Goal: Information Seeking & Learning: Learn about a topic

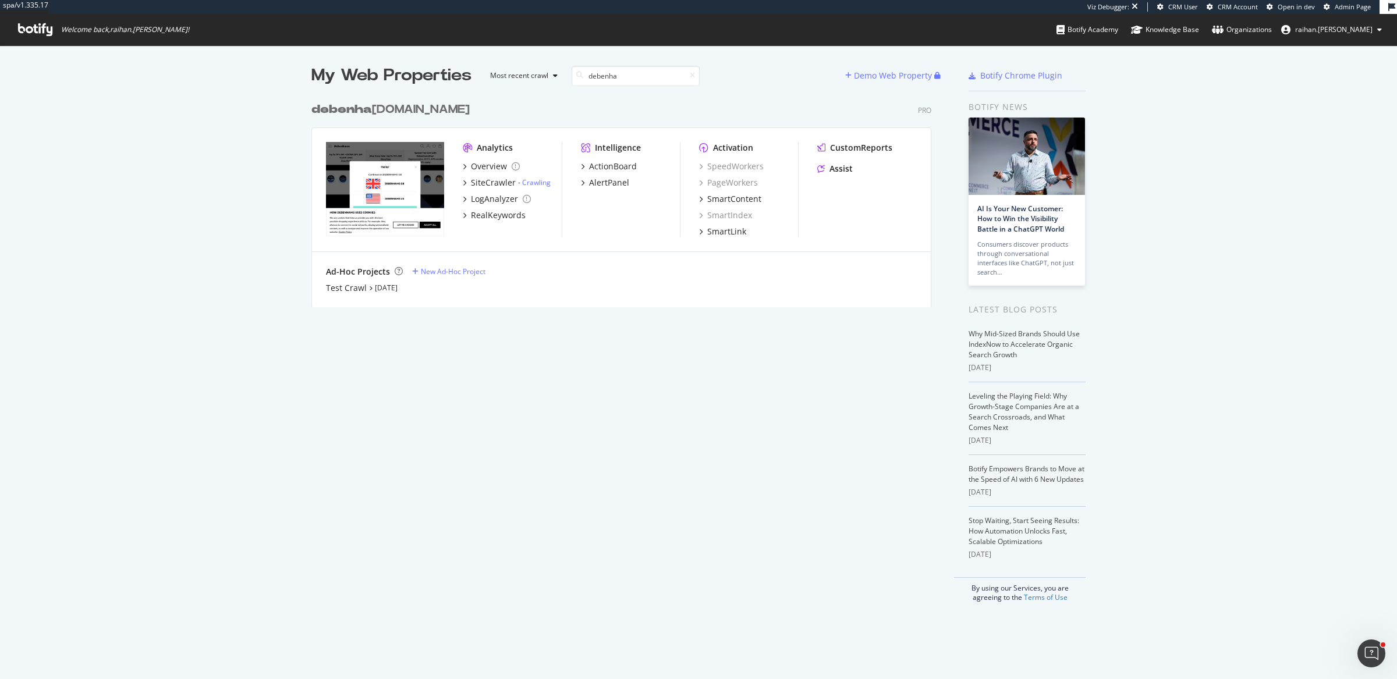
scroll to position [12, 11]
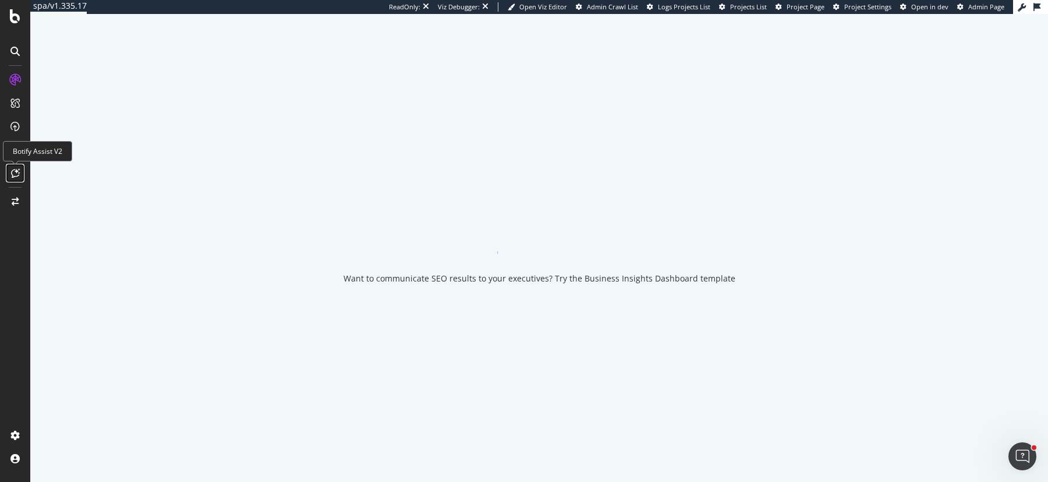
click at [9, 171] on div at bounding box center [15, 173] width 19 height 19
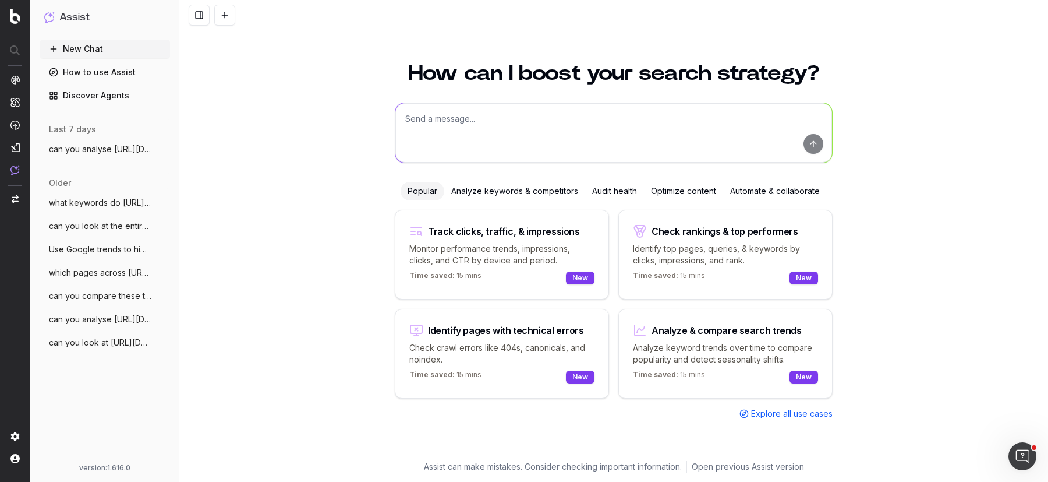
click at [91, 348] on span "can you look at https://www.cos.com/en-g" at bounding box center [100, 343] width 102 height 12
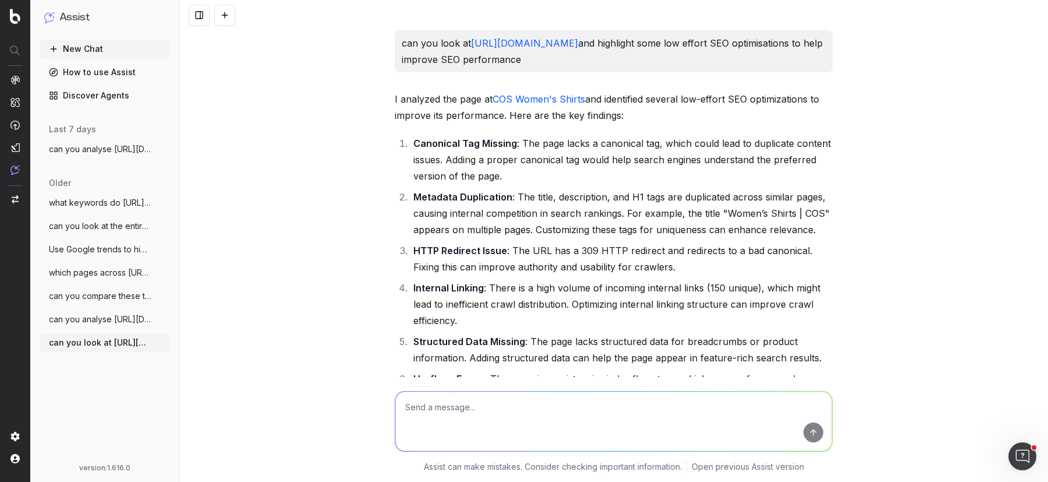
click at [429, 52] on p "can you look at https://www.cos.com/en-gb/women/shirts and highlight some low e…" at bounding box center [614, 51] width 424 height 33
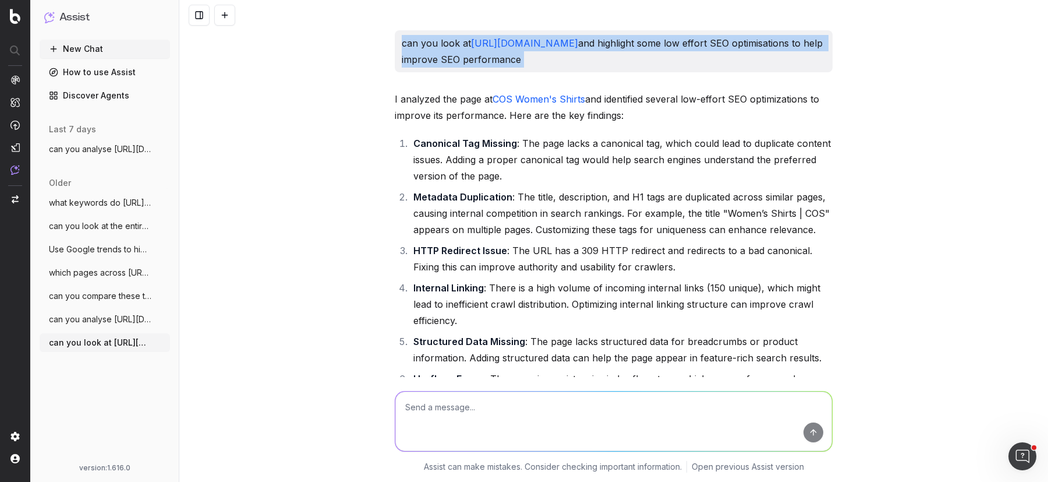
click at [429, 52] on p "can you look at https://www.cos.com/en-gb/women/shirts and highlight some low e…" at bounding box center [614, 51] width 424 height 33
copy p "can you look at https://www.cos.com/en-gb/women/shirts and highlight some low e…"
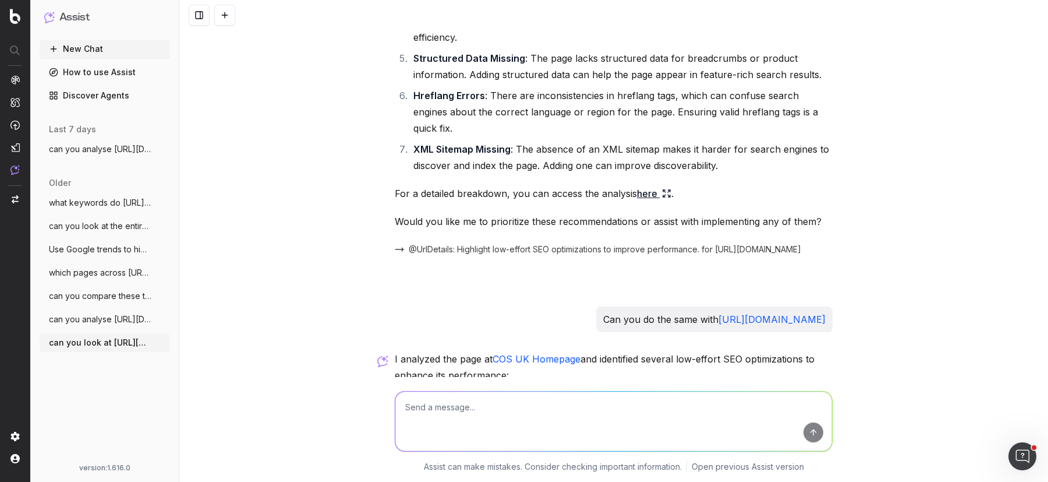
scroll to position [286, 0]
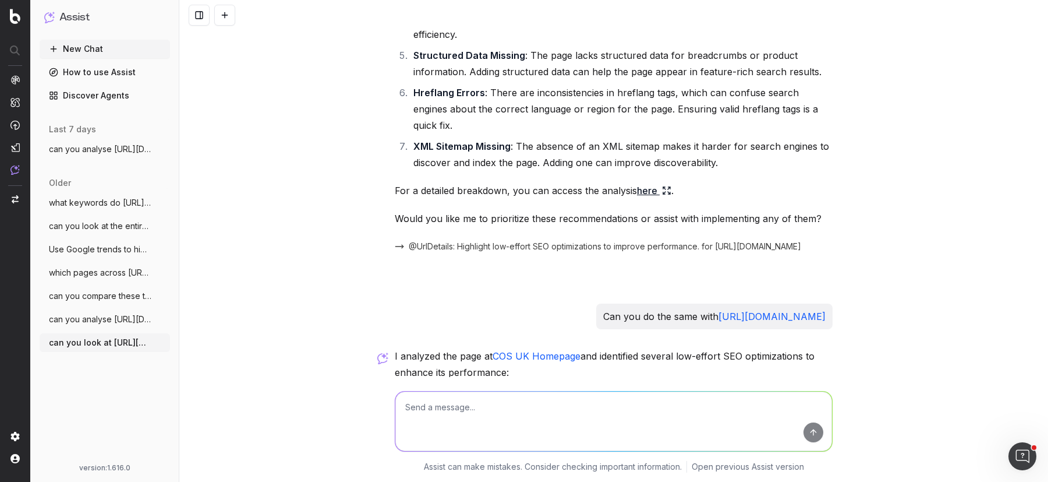
click at [612, 308] on p "Can you do the same with https://www.cos.com/en-gb" at bounding box center [714, 316] width 222 height 16
copy p "Can you do the same with https://www.cos.com/en-gb"
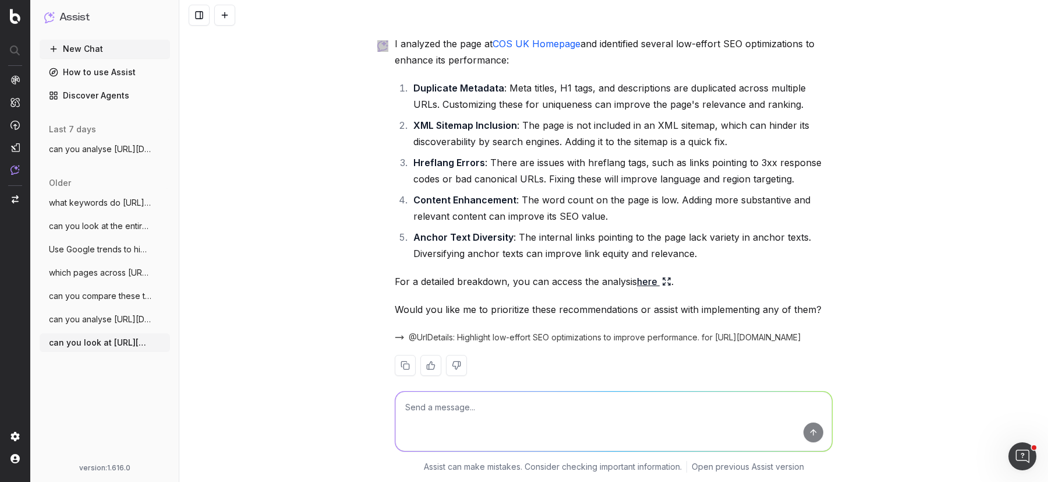
scroll to position [599, 0]
click at [88, 270] on span "which pages across https://www.cos.com/e" at bounding box center [100, 273] width 102 height 12
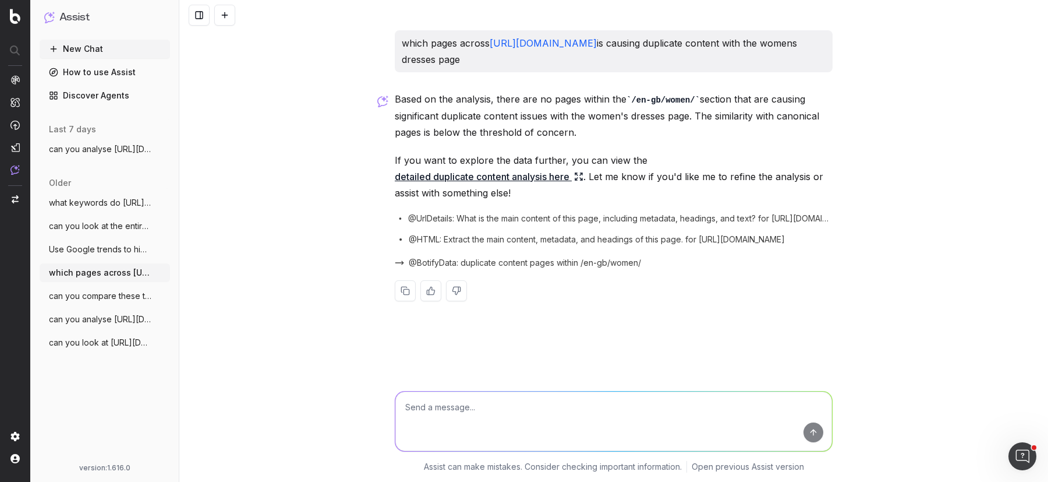
click at [89, 311] on button "can you analyse https://www.cos.com/en-g" at bounding box center [105, 319] width 130 height 19
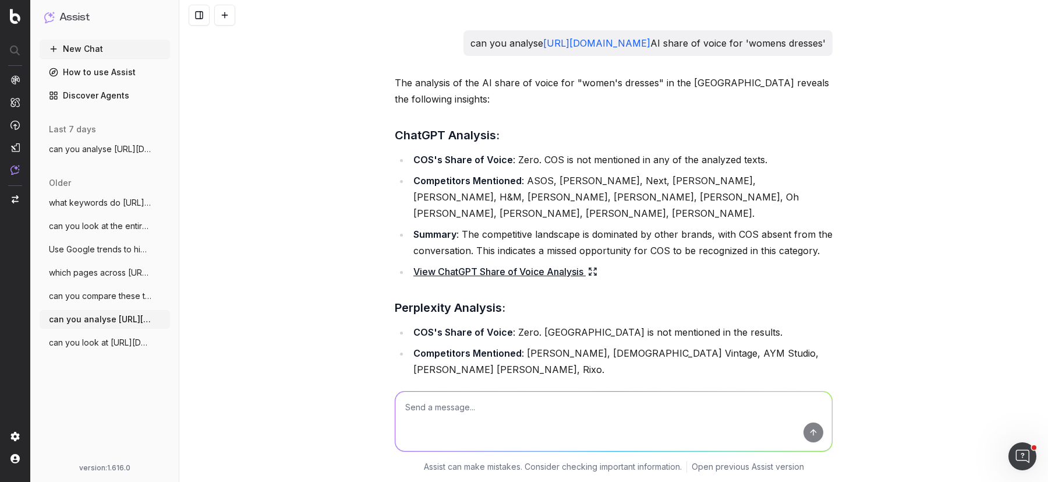
click at [125, 291] on span "can you compare these two pages and iden" at bounding box center [100, 296] width 102 height 12
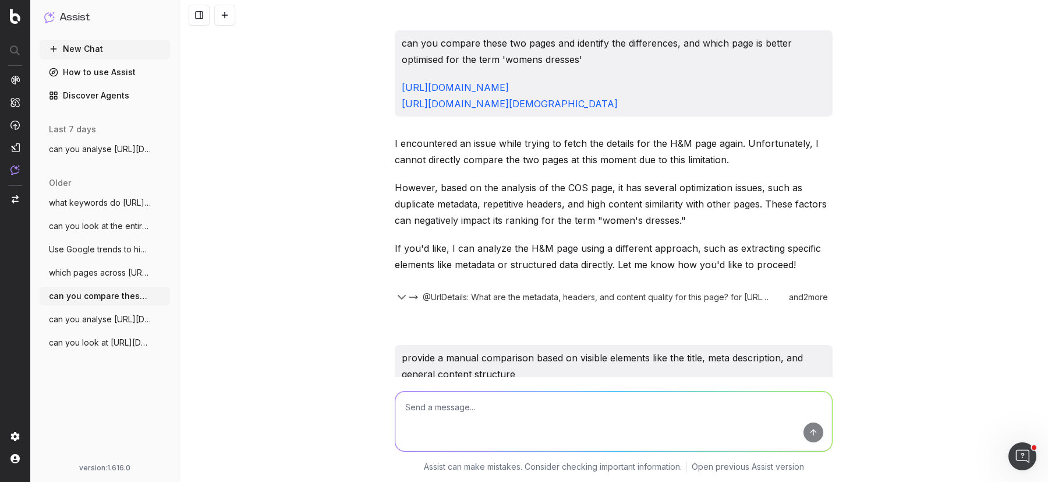
click at [96, 273] on span "which pages across https://www.cos.com/e" at bounding box center [100, 273] width 102 height 12
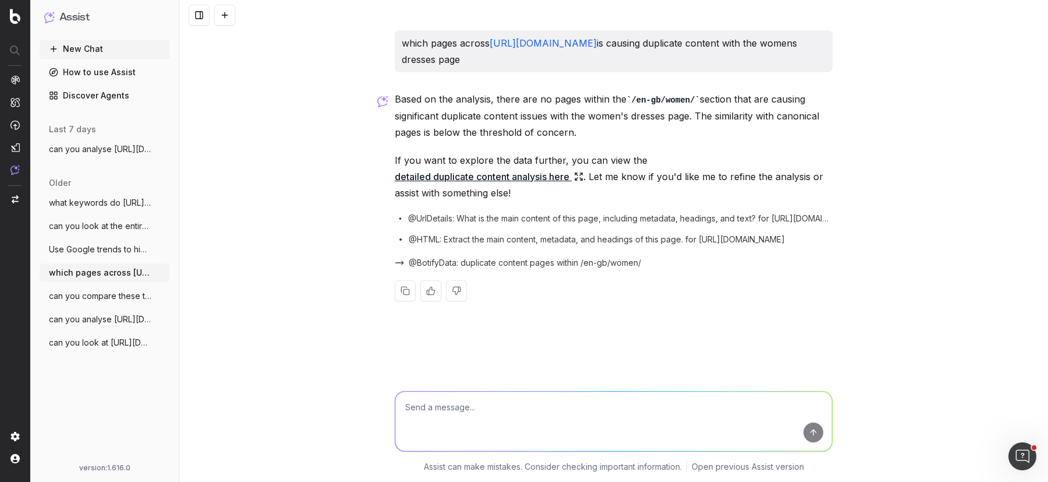
click at [118, 303] on button "can you compare these two pages and iden" at bounding box center [105, 295] width 130 height 19
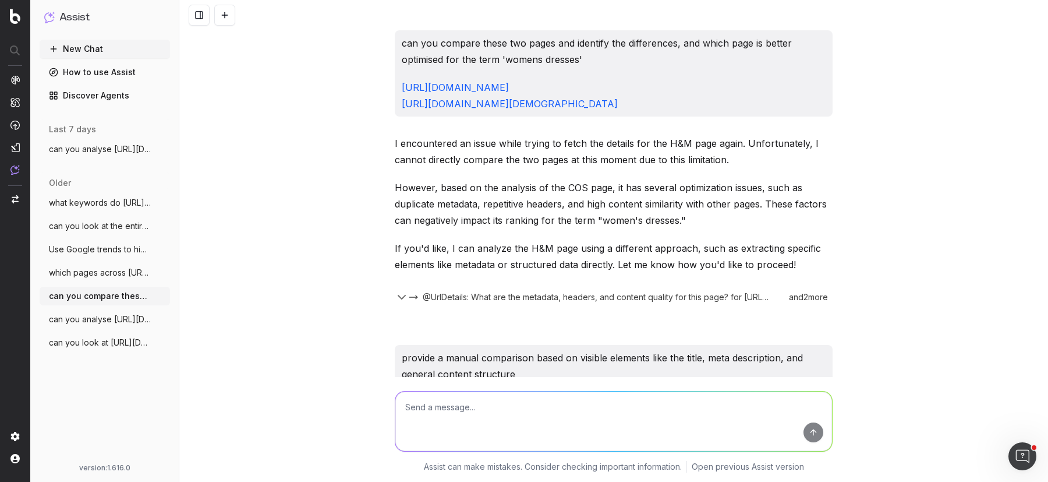
click at [134, 251] on span "Use Google trends to highlight when tren" at bounding box center [100, 249] width 102 height 12
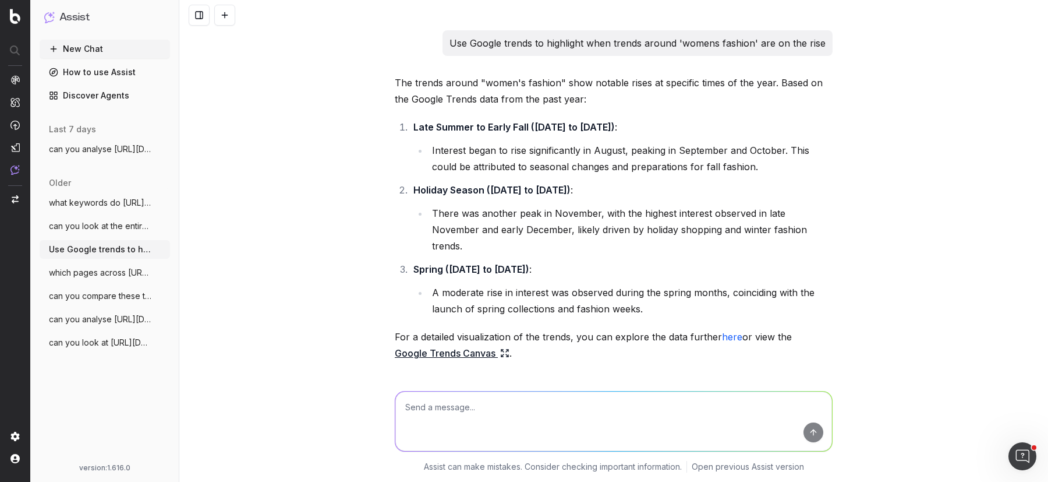
click at [131, 230] on span "can you look at the entire https://www.c" at bounding box center [100, 226] width 102 height 12
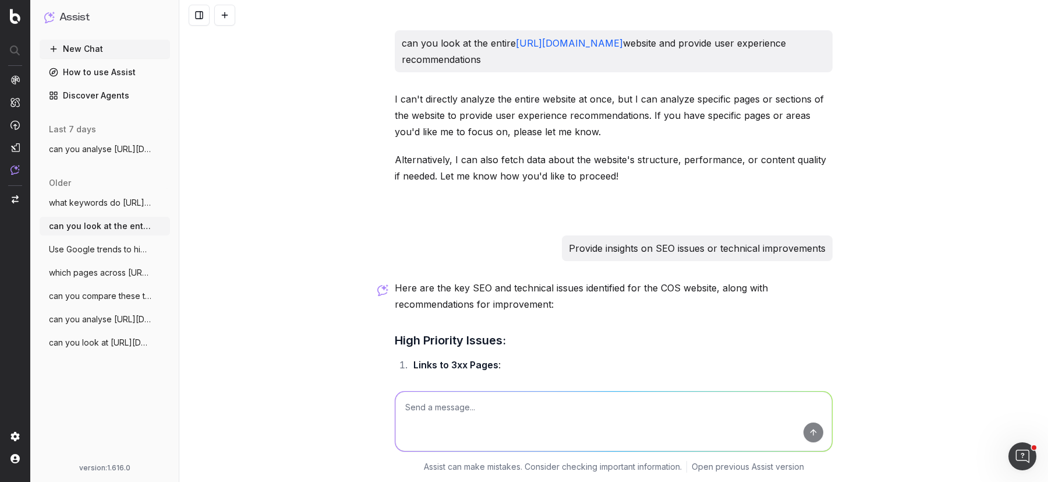
click at [137, 199] on span "what keywords do https://www.cos.com/en-" at bounding box center [100, 203] width 102 height 12
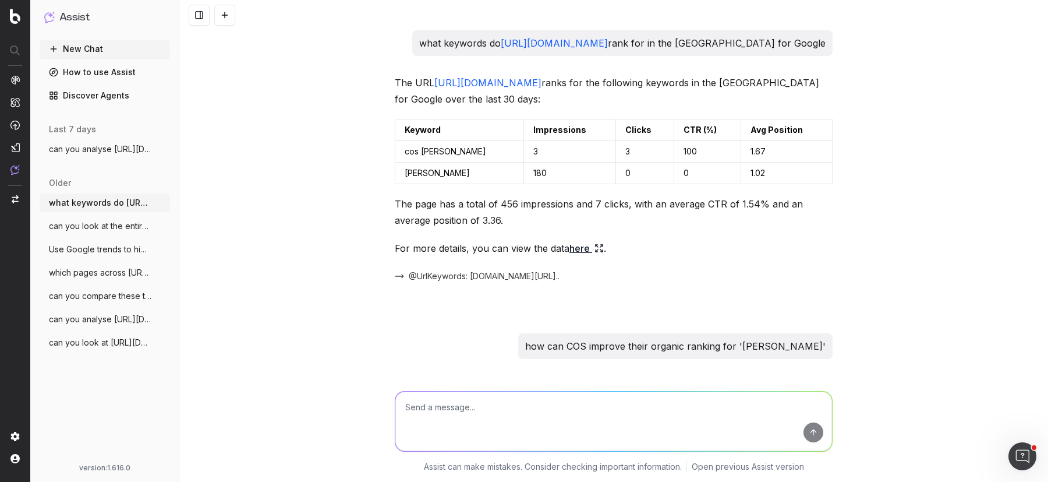
click at [102, 232] on button "can you look at the entire https://www.c" at bounding box center [105, 226] width 130 height 19
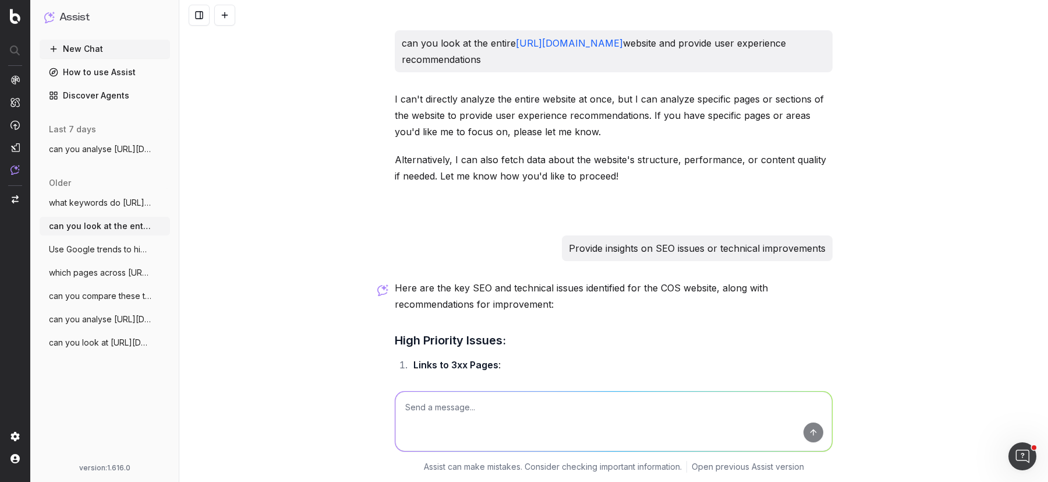
click at [101, 301] on span "can you compare these two pages and iden" at bounding box center [100, 296] width 102 height 12
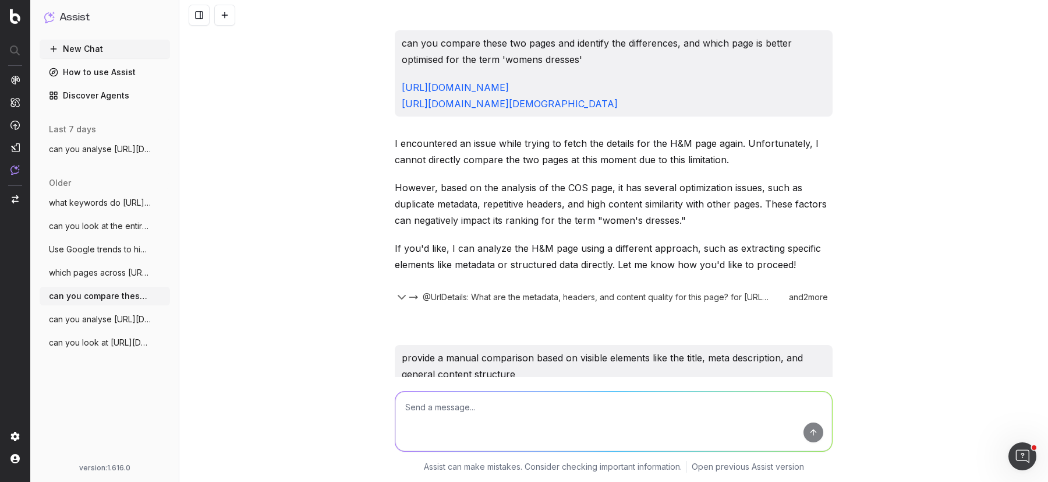
drag, startPoint x: 699, startPoint y: 110, endPoint x: 392, endPoint y: 44, distance: 313.2
click at [395, 44] on div "can you compare these two pages and identify the differences, and which page is…" at bounding box center [614, 73] width 438 height 86
copy div "can you compare these two pages and identify the differences, and which page is…"
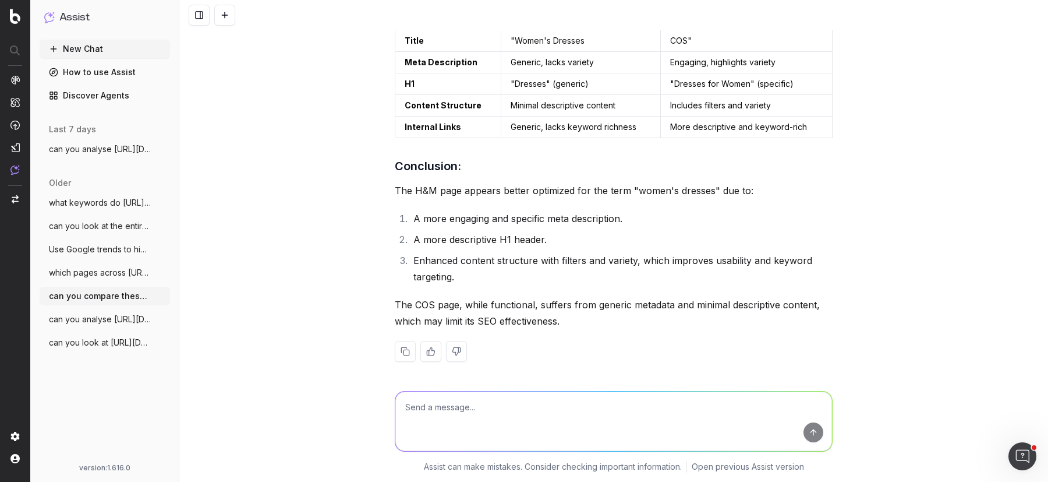
scroll to position [468, 0]
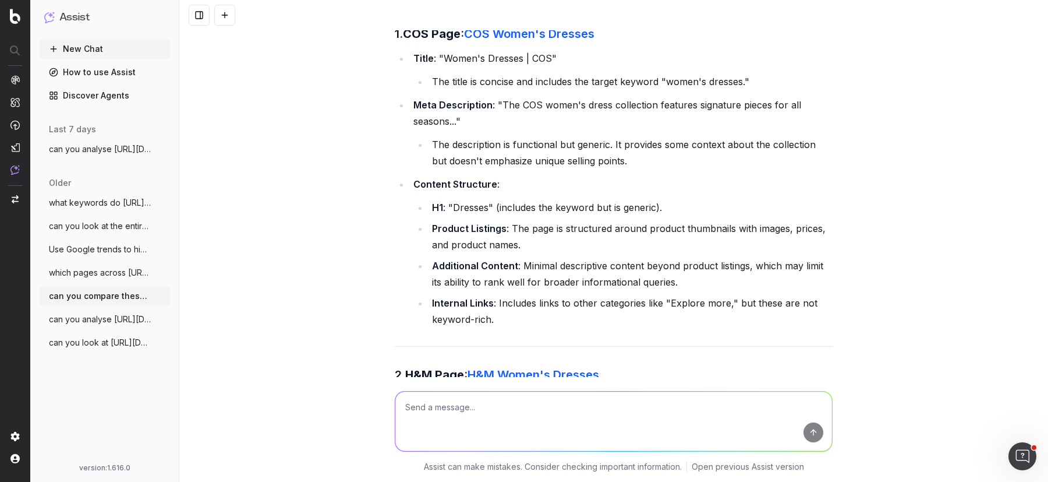
click at [121, 277] on span "which pages across https://www.cos.com/e" at bounding box center [100, 273] width 102 height 12
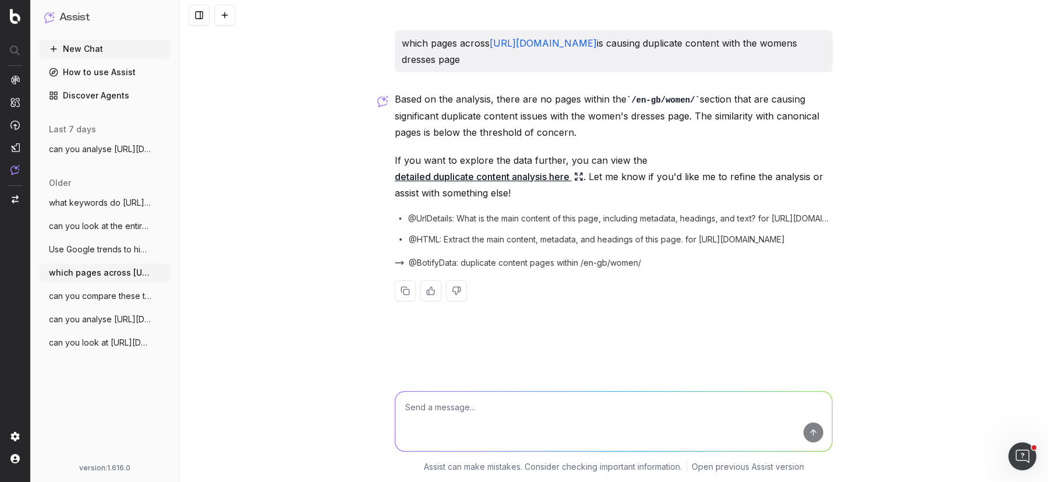
click at [105, 305] on button "can you compare these two pages and iden" at bounding box center [105, 295] width 130 height 19
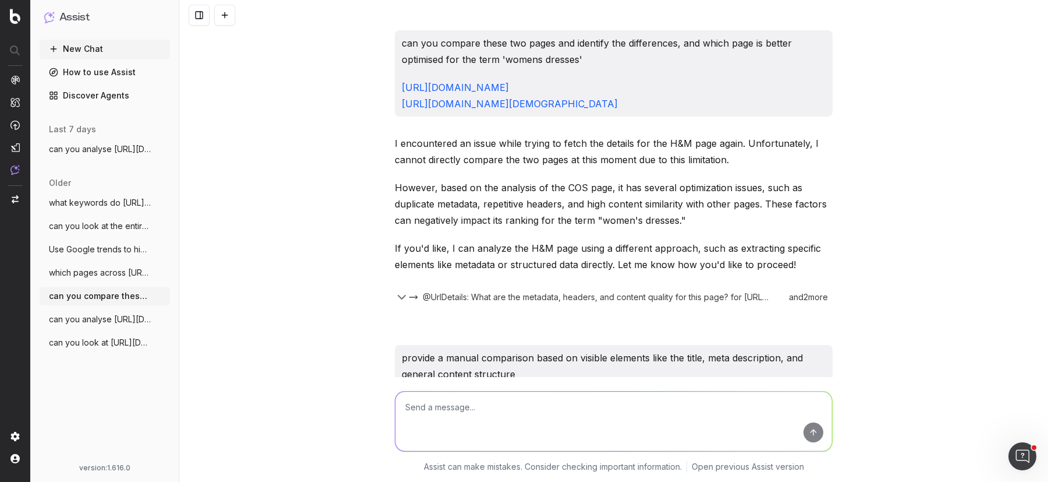
click at [115, 223] on span "can you look at the entire https://www.c" at bounding box center [100, 226] width 102 height 12
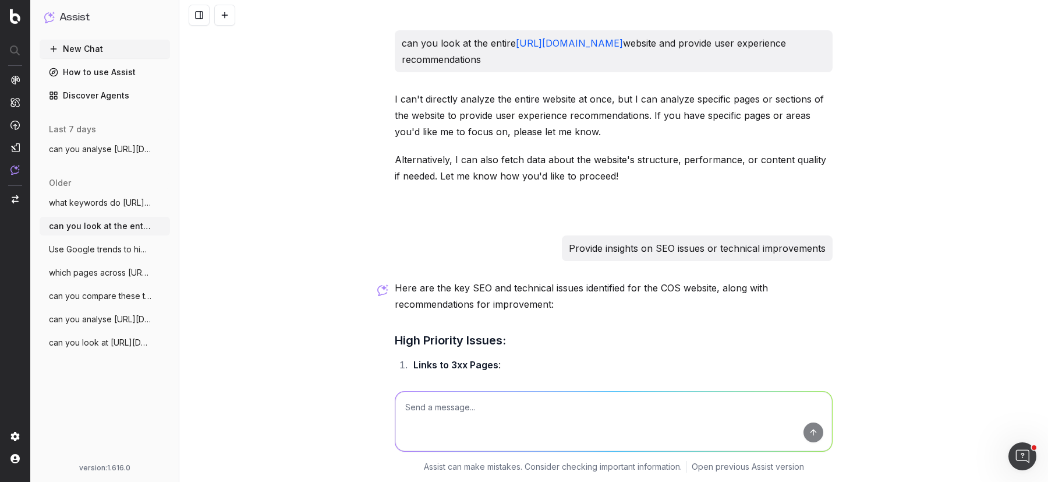
click at [107, 317] on span "can you analyse https://www.cos.com/en-g" at bounding box center [100, 319] width 102 height 12
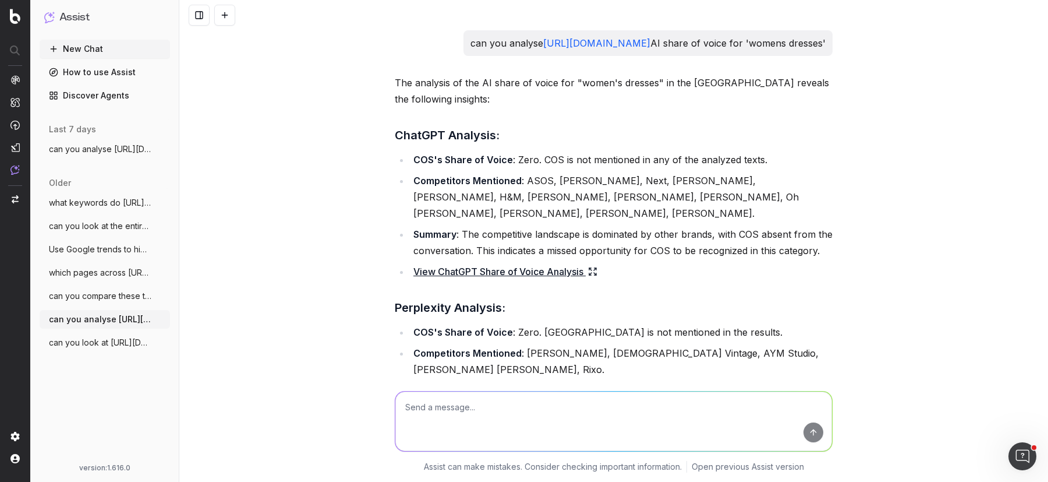
click at [470, 43] on p "can you analyse https://www.cos.com/en-gb/women AI share of voice for 'womens d…" at bounding box center [647, 43] width 355 height 16
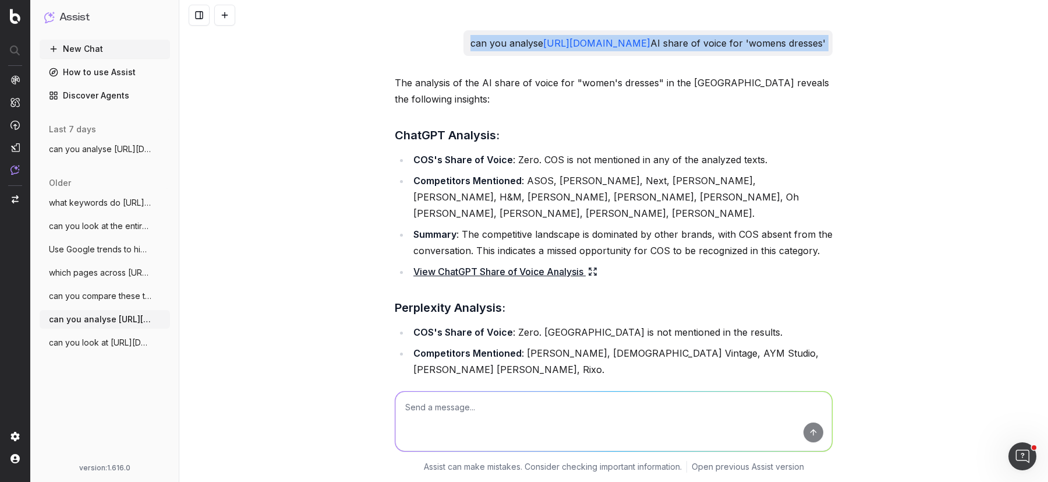
click at [470, 43] on p "can you analyse https://www.cos.com/en-gb/women AI share of voice for 'womens d…" at bounding box center [647, 43] width 355 height 16
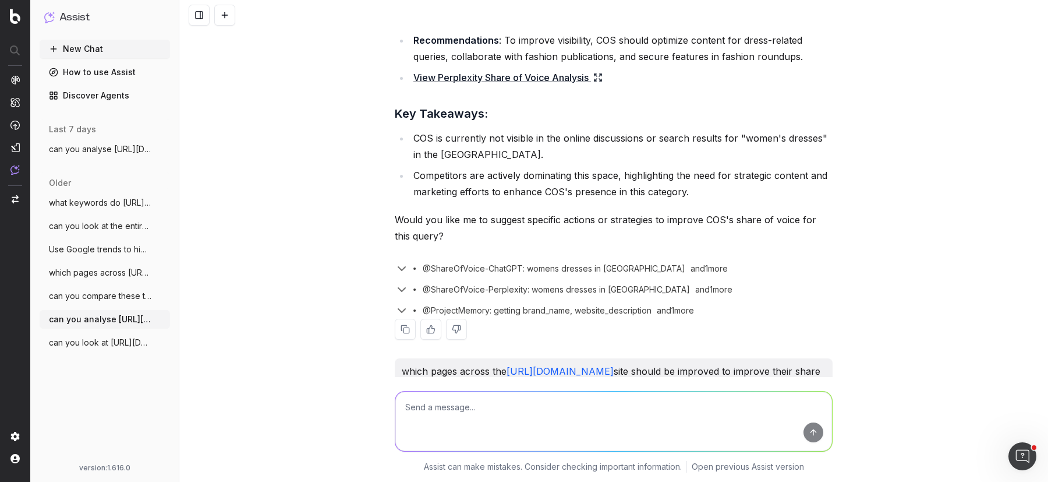
scroll to position [379, 0]
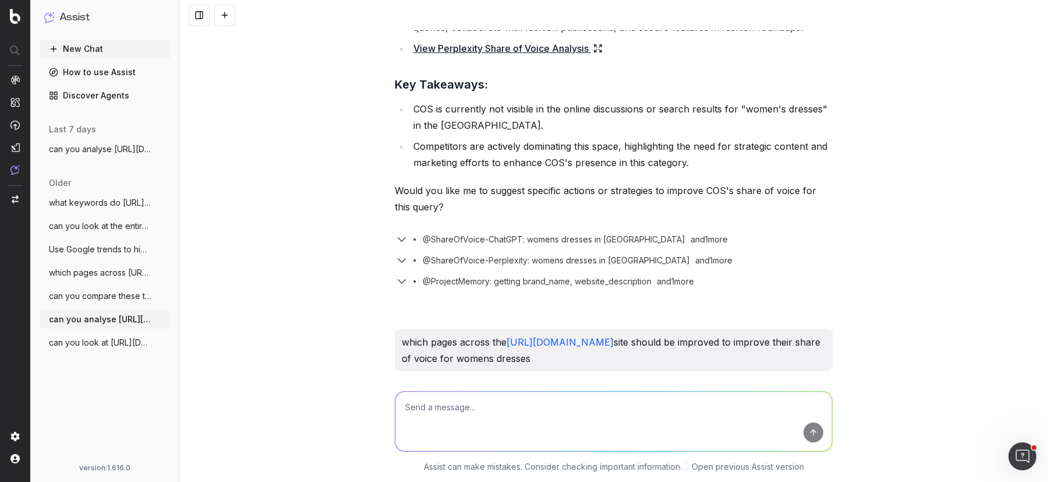
click at [458, 334] on p "which pages across the https://www.cos.com/en-gb/women site should be improved …" at bounding box center [614, 350] width 424 height 33
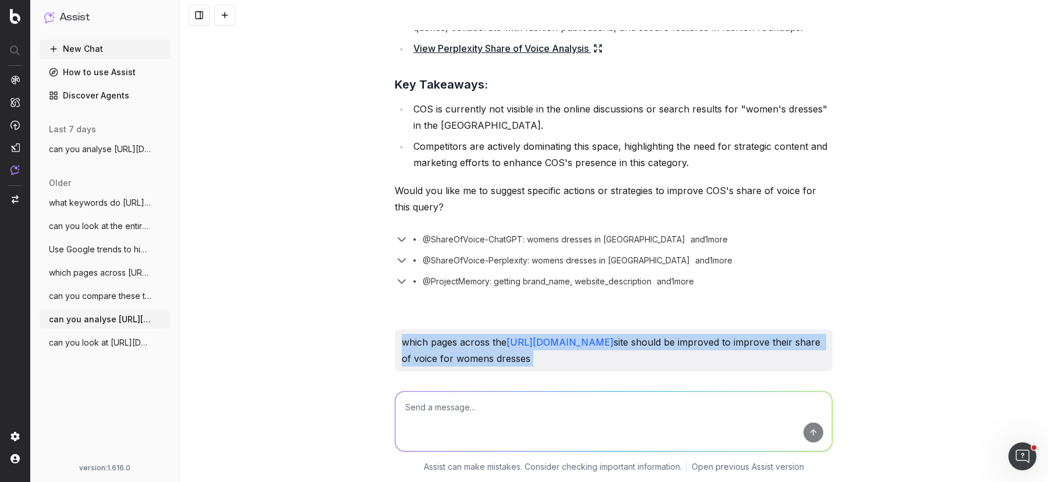
click at [458, 334] on p "which pages across the https://www.cos.com/en-gb/women site should be improved …" at bounding box center [614, 350] width 424 height 33
copy p "which pages across the https://www.cos.com/en-gb/women site should be improved …"
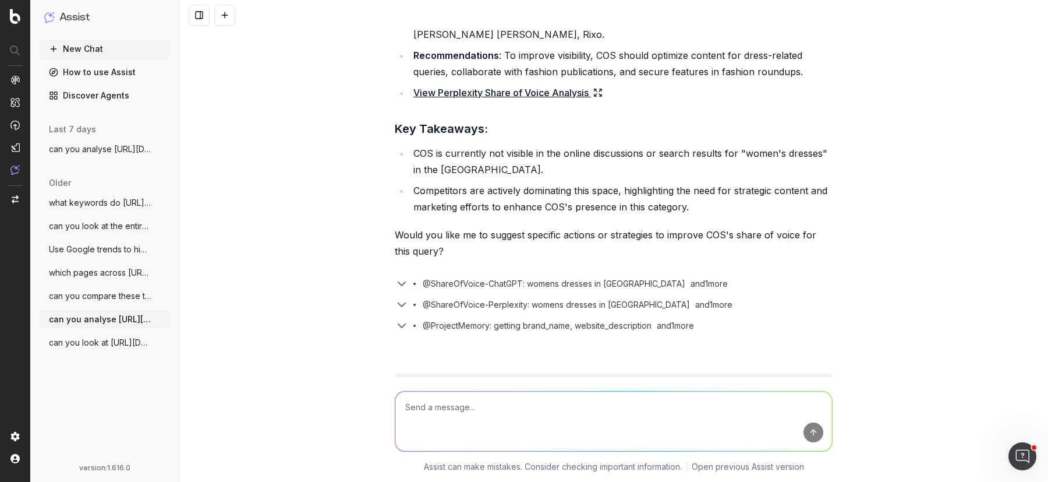
scroll to position [0, 0]
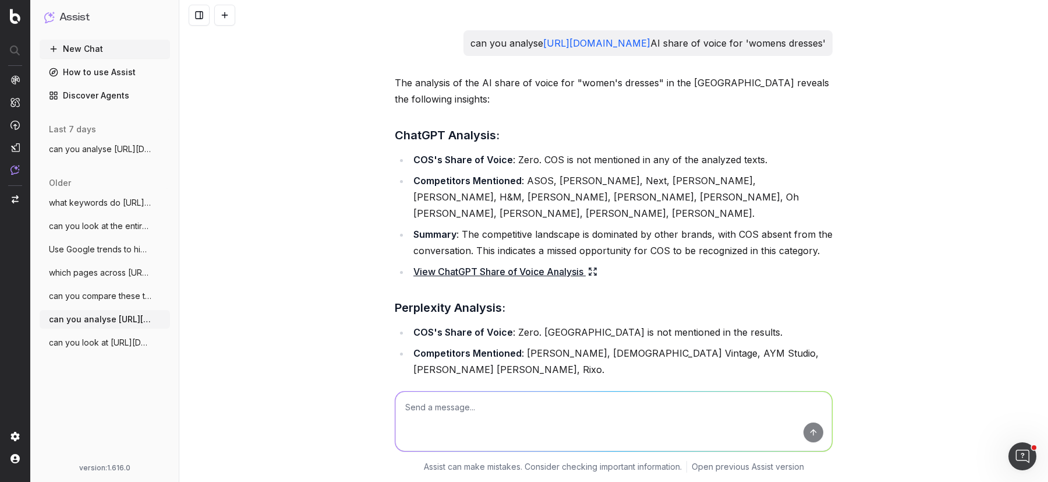
click at [75, 244] on span "Use Google trends to highlight when tren" at bounding box center [100, 249] width 102 height 12
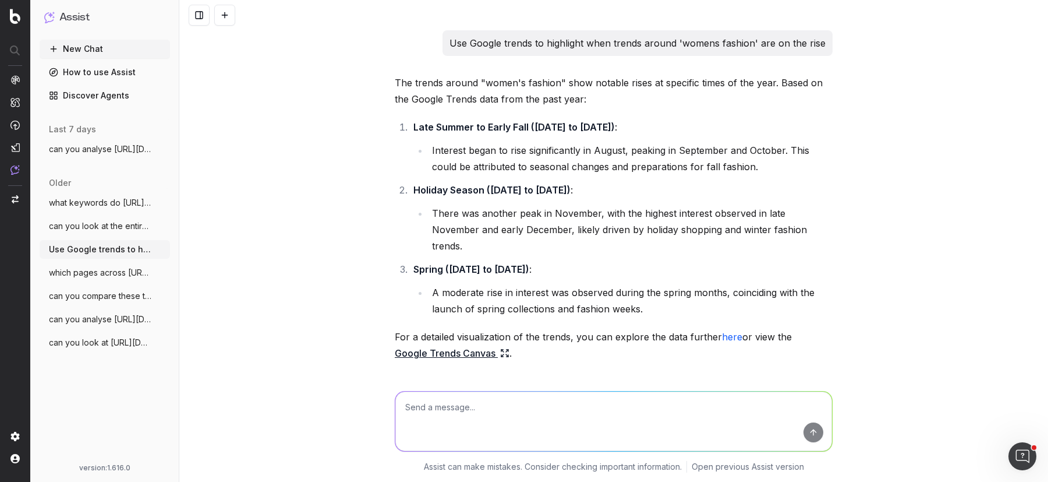
click at [93, 250] on span "Use Google trends to highlight when tren" at bounding box center [100, 249] width 102 height 12
click at [663, 44] on p "Use Google trends to highlight when trends around 'womens fashion' are on the r…" at bounding box center [637, 43] width 376 height 16
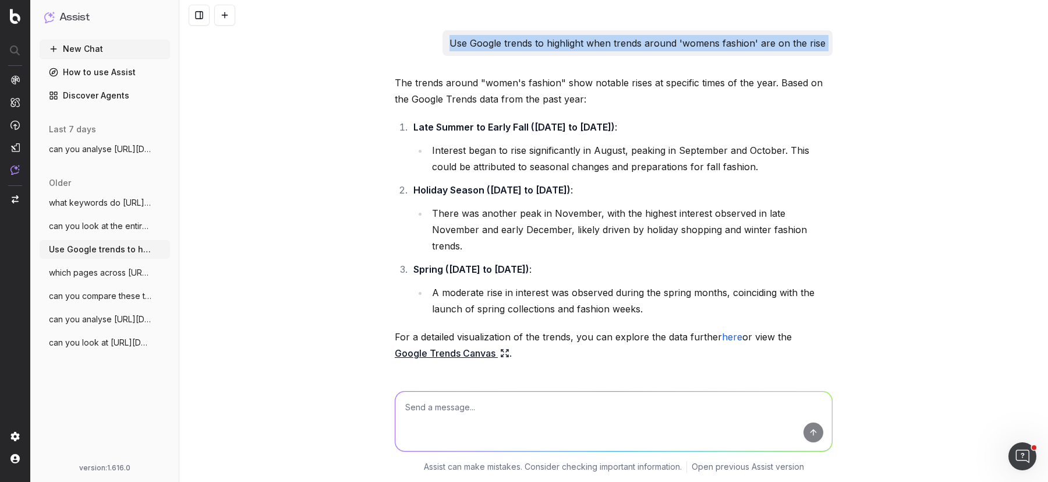
click at [663, 44] on p "Use Google trends to highlight when trends around 'womens fashion' are on the r…" at bounding box center [637, 43] width 376 height 16
copy p "Use Google trends to highlight when trends around 'womens fashion' are on the r…"
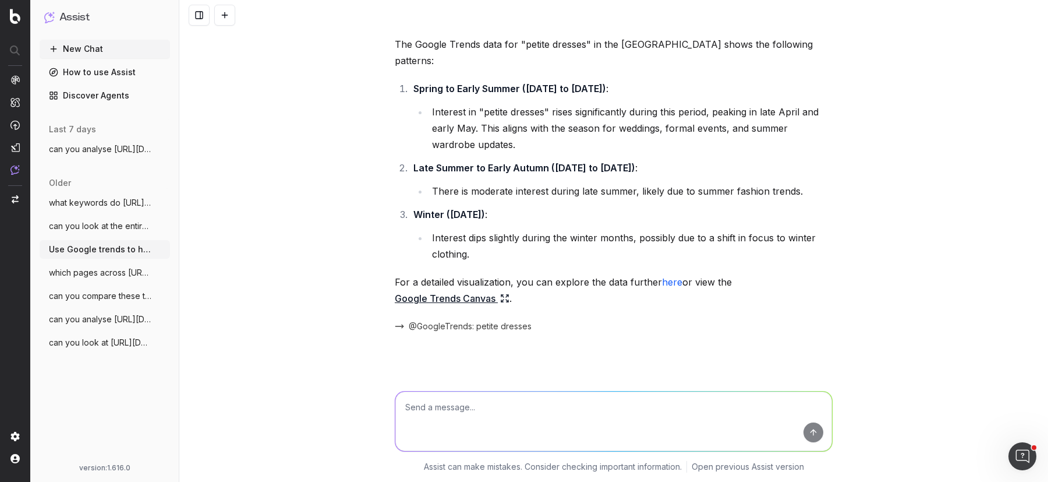
scroll to position [898, 0]
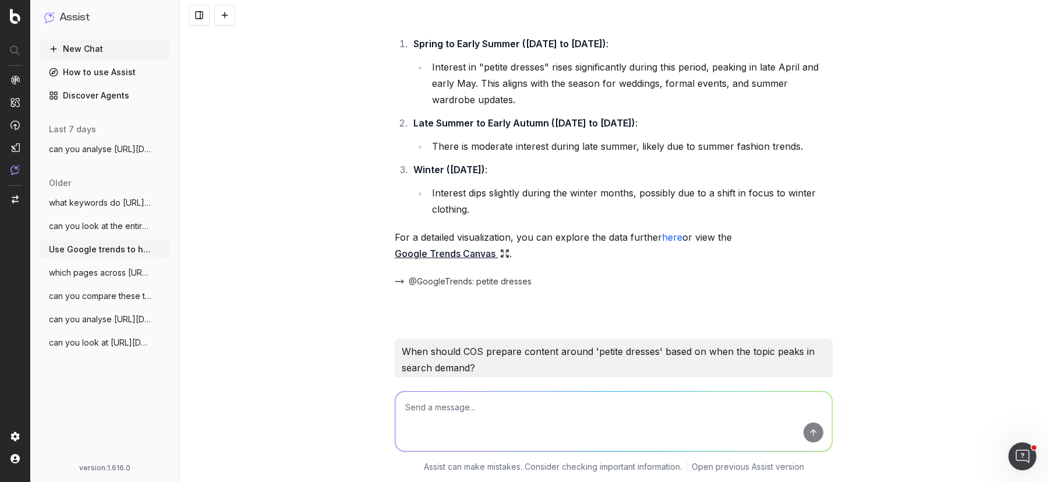
click at [449, 343] on p "When should COS prepare content around 'petite dresses' based on when the topic…" at bounding box center [614, 359] width 424 height 33
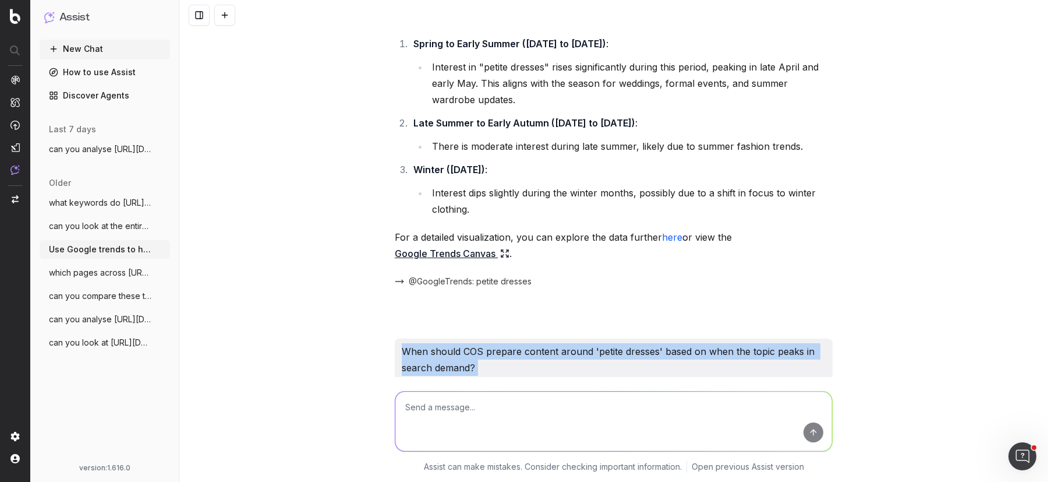
click at [449, 343] on p "When should COS prepare content around 'petite dresses' based on when the topic…" at bounding box center [614, 359] width 424 height 33
copy p "When should COS prepare content around 'petite dresses' based on when the topic…"
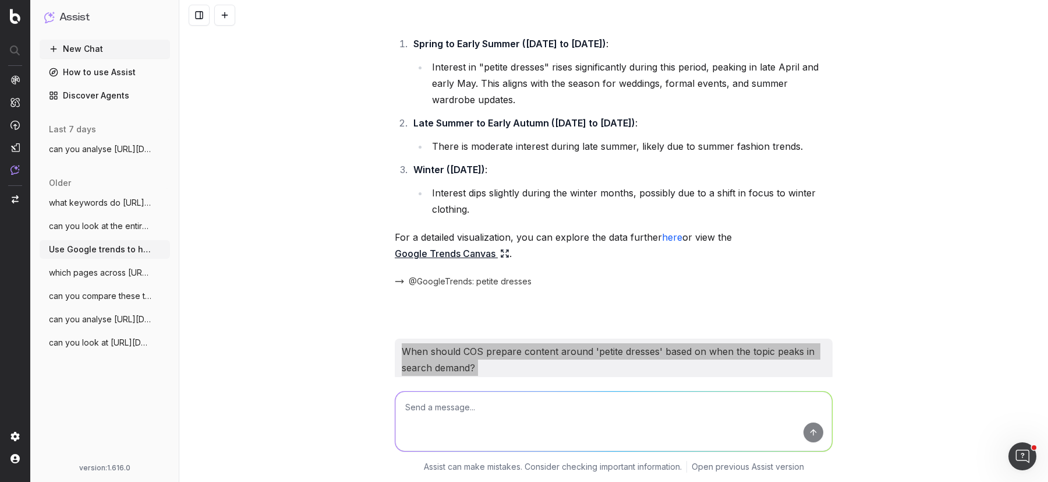
scroll to position [1227, 0]
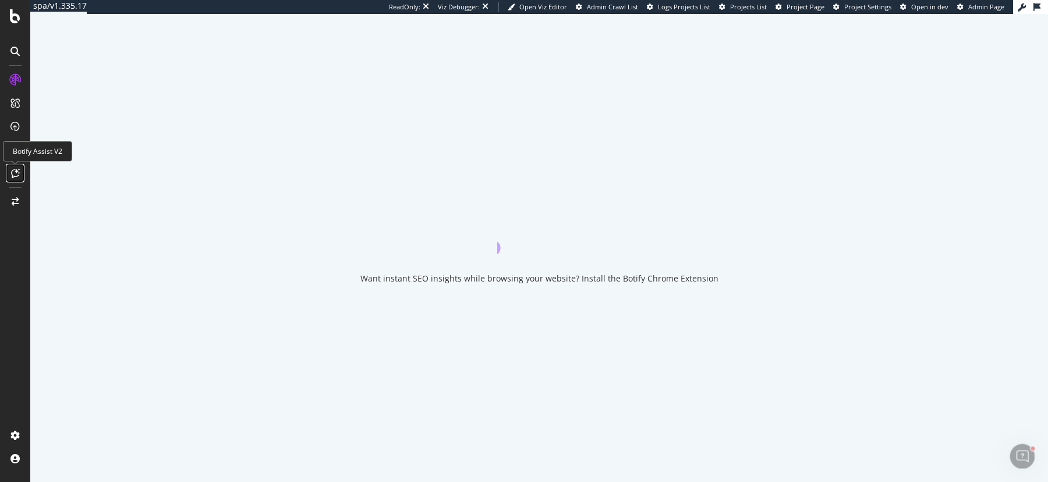
click at [9, 174] on div at bounding box center [15, 173] width 19 height 19
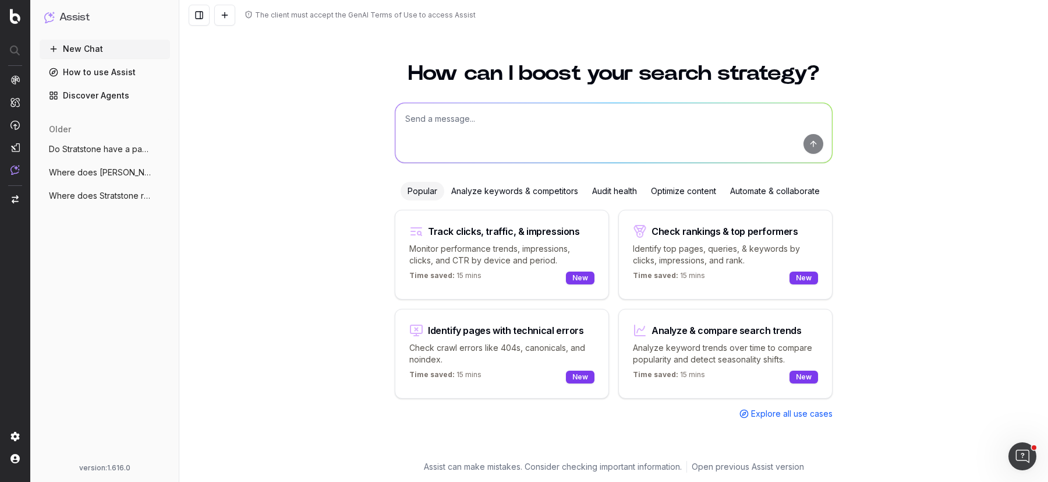
click at [101, 194] on span "Where does Stratstone rank for 'sell my" at bounding box center [100, 196] width 102 height 12
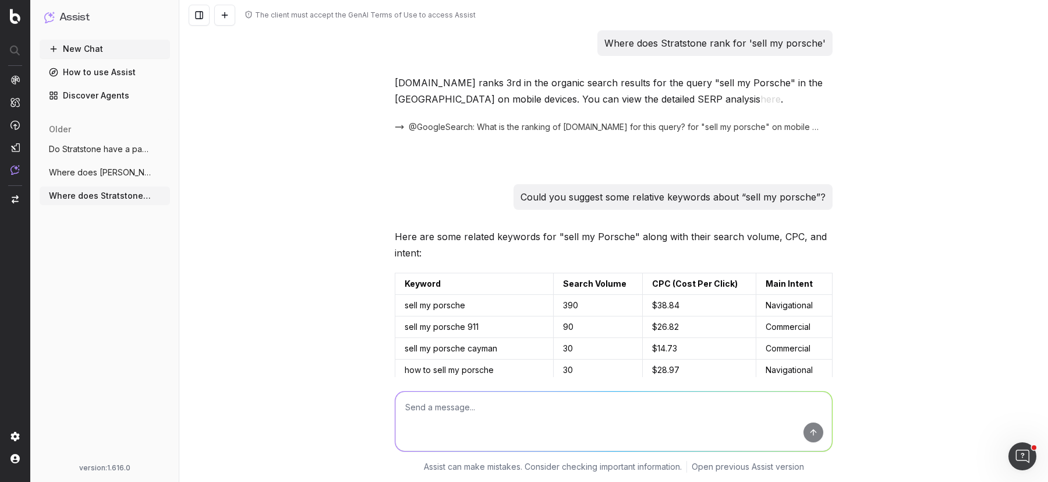
click at [716, 38] on p "Where does Stratstone rank for 'sell my porsche'" at bounding box center [714, 43] width 221 height 16
copy p "Where does Stratstone rank for 'sell my porsche'"
click at [605, 194] on p "Could you suggest some relative keywords about “sell my porsche”?" at bounding box center [673, 197] width 305 height 16
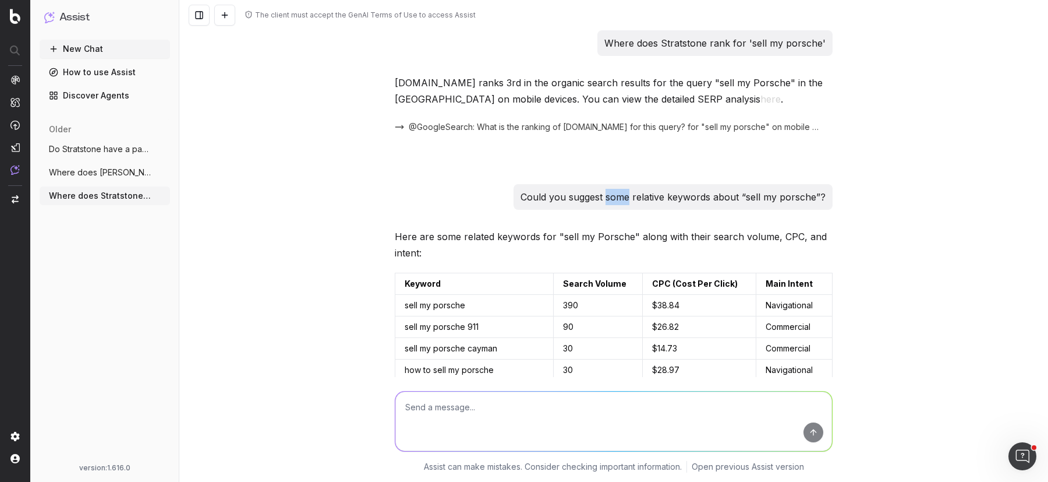
click at [605, 194] on p "Could you suggest some relative keywords about “sell my porsche”?" at bounding box center [673, 197] width 305 height 16
copy p "Could you suggest some relative keywords about “sell my porsche”?"
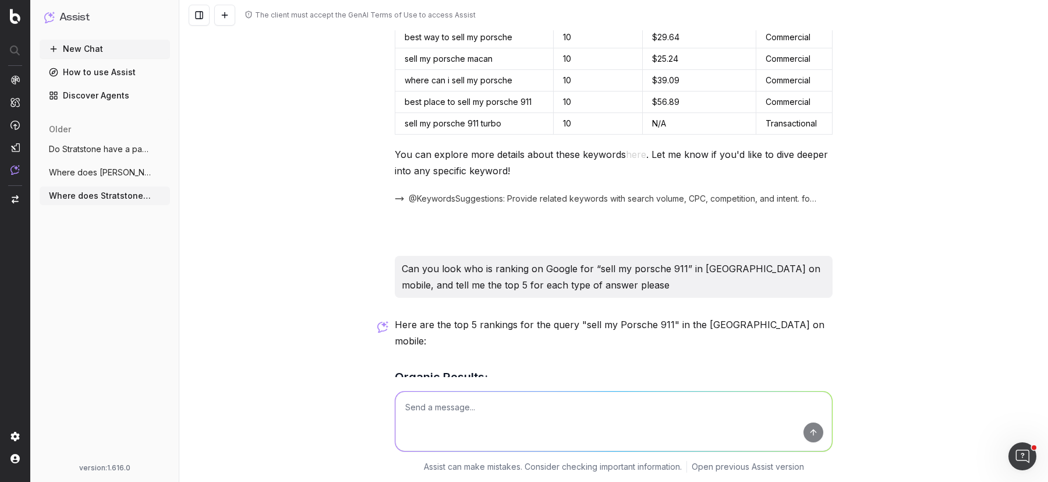
scroll to position [589, 0]
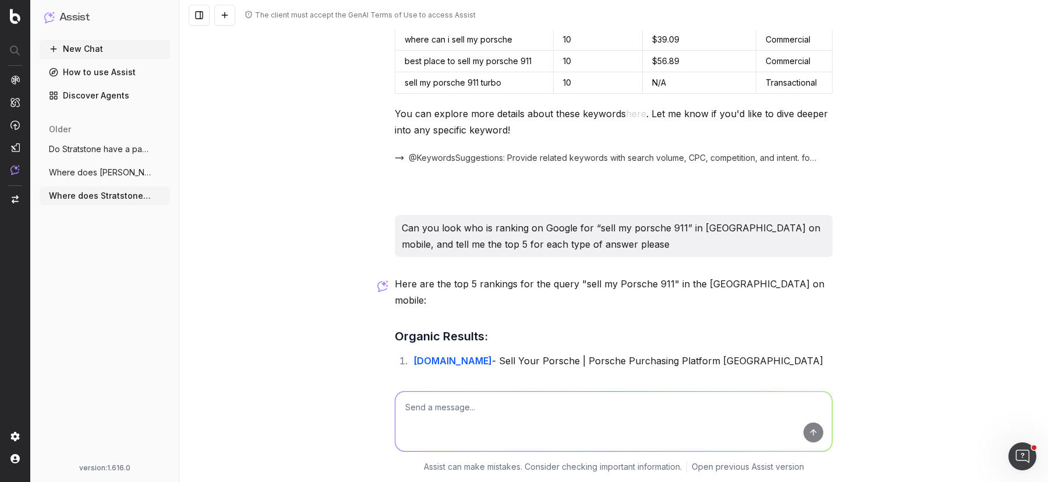
click at [441, 230] on p "Can you look who is ranking on Google for “sell my porsche 911” in UK on mobile…" at bounding box center [614, 236] width 424 height 33
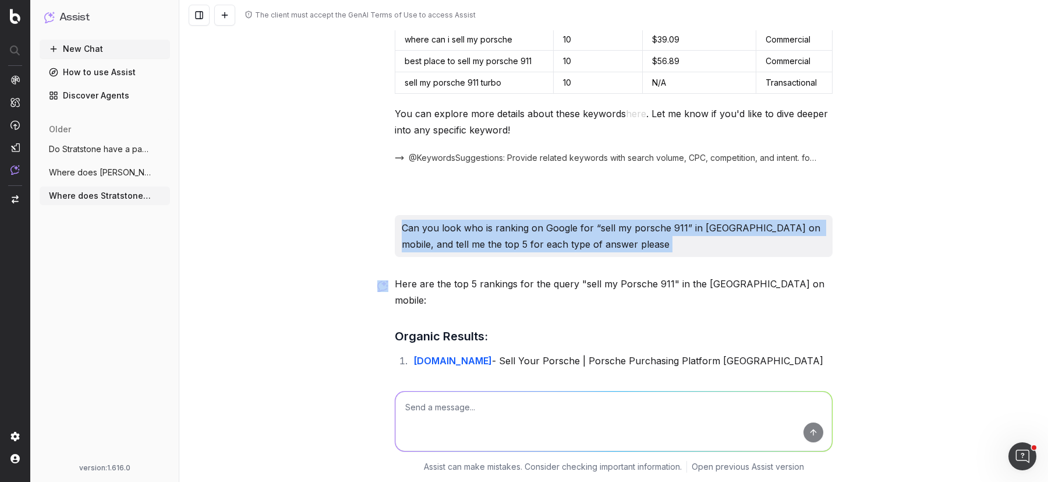
click at [441, 230] on p "Can you look who is ranking on Google for “sell my porsche 911” in UK on mobile…" at bounding box center [614, 236] width 424 height 33
copy p "Can you look who is ranking on Google for “sell my porsche 911” in UK on mobile…"
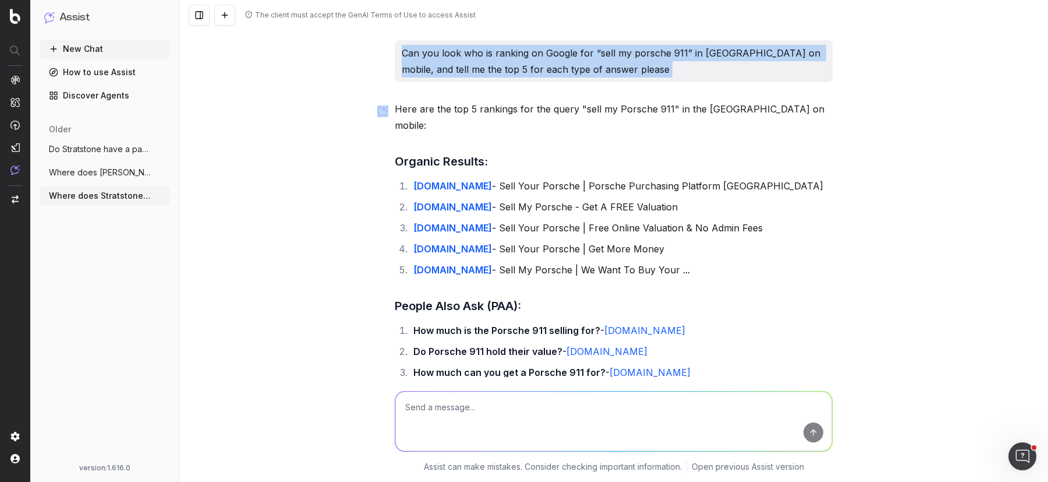
scroll to position [850, 0]
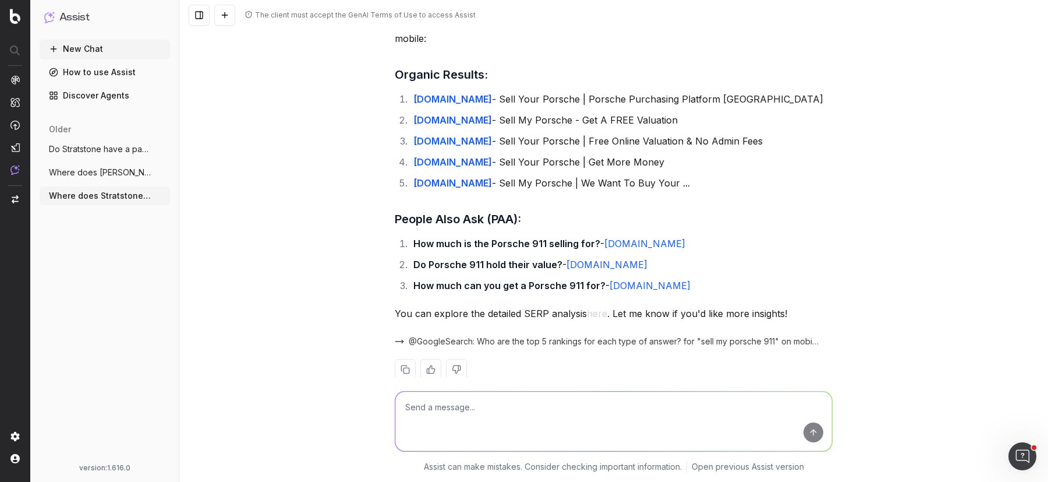
click at [94, 170] on span "Where does Strastone rank for 'audi part" at bounding box center [100, 173] width 102 height 12
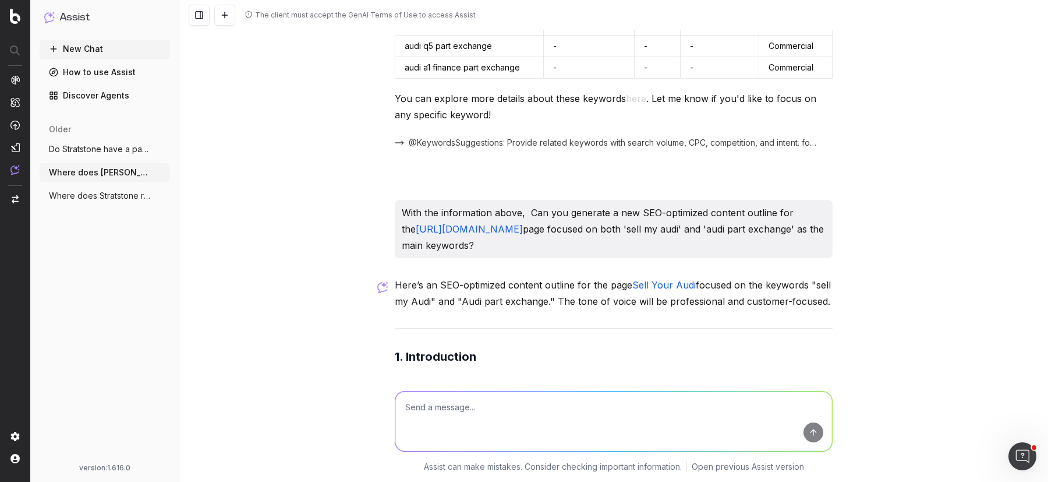
scroll to position [1513, 0]
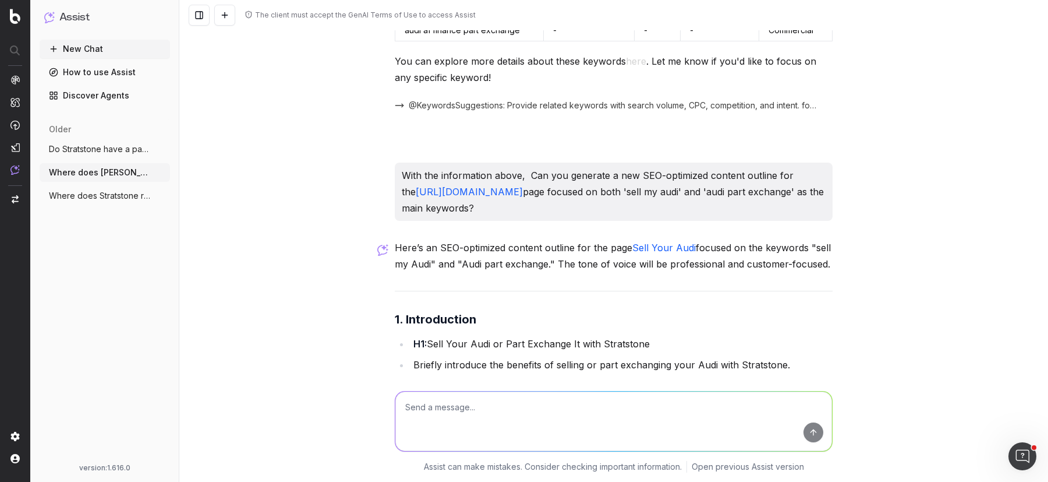
click at [525, 168] on p "With the information above, Can you generate a new SEO-optimized content outlin…" at bounding box center [614, 191] width 424 height 49
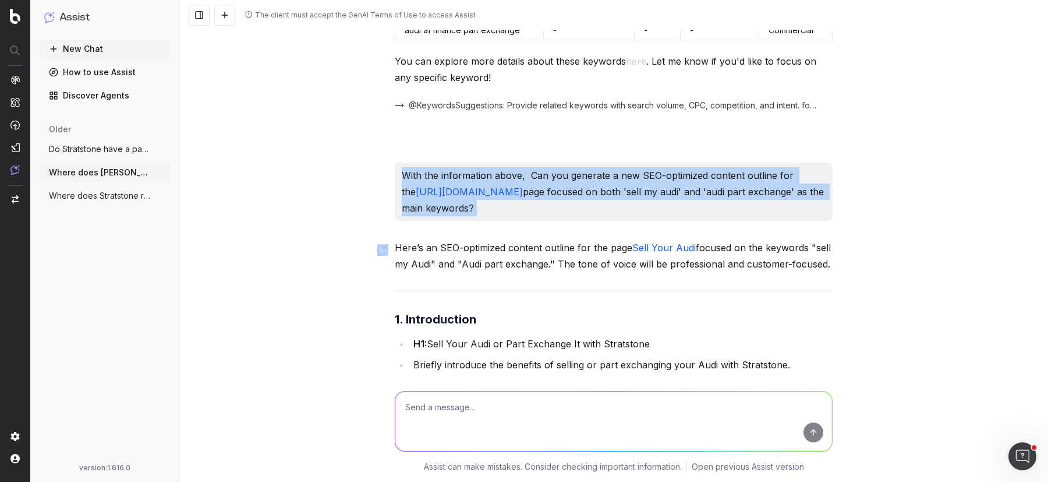
click at [525, 168] on p "With the information above, Can you generate a new SEO-optimized content outlin…" at bounding box center [614, 191] width 424 height 49
copy p "With the information above, Can you generate a new SEO-optimized content outlin…"
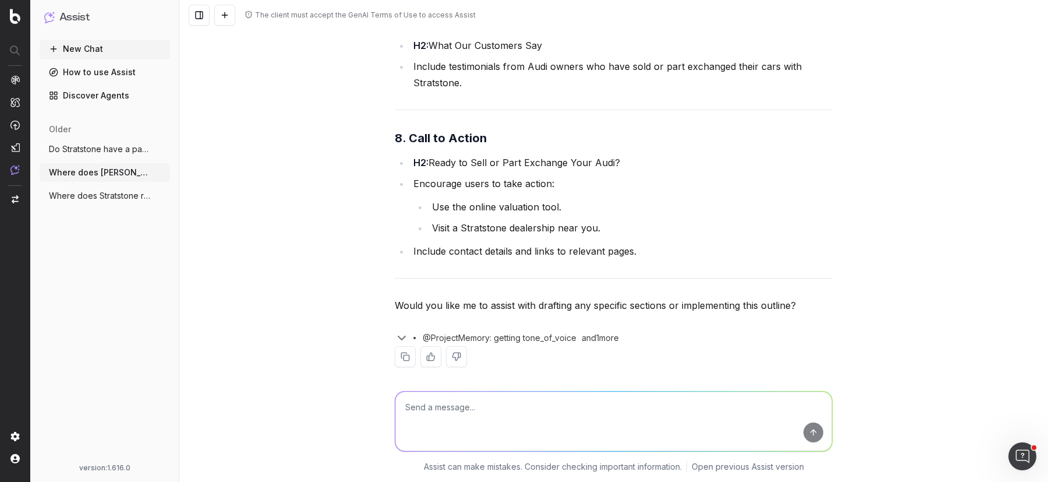
scroll to position [2902, 0]
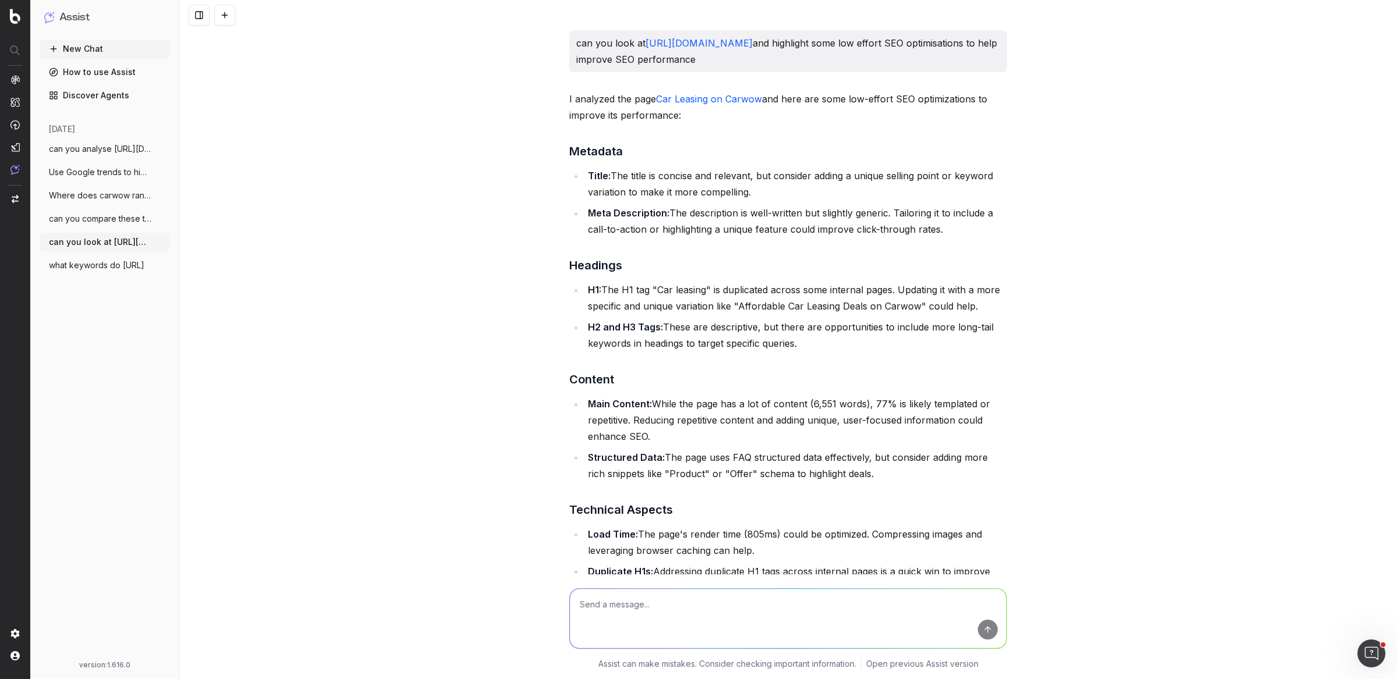
scroll to position [1127, 0]
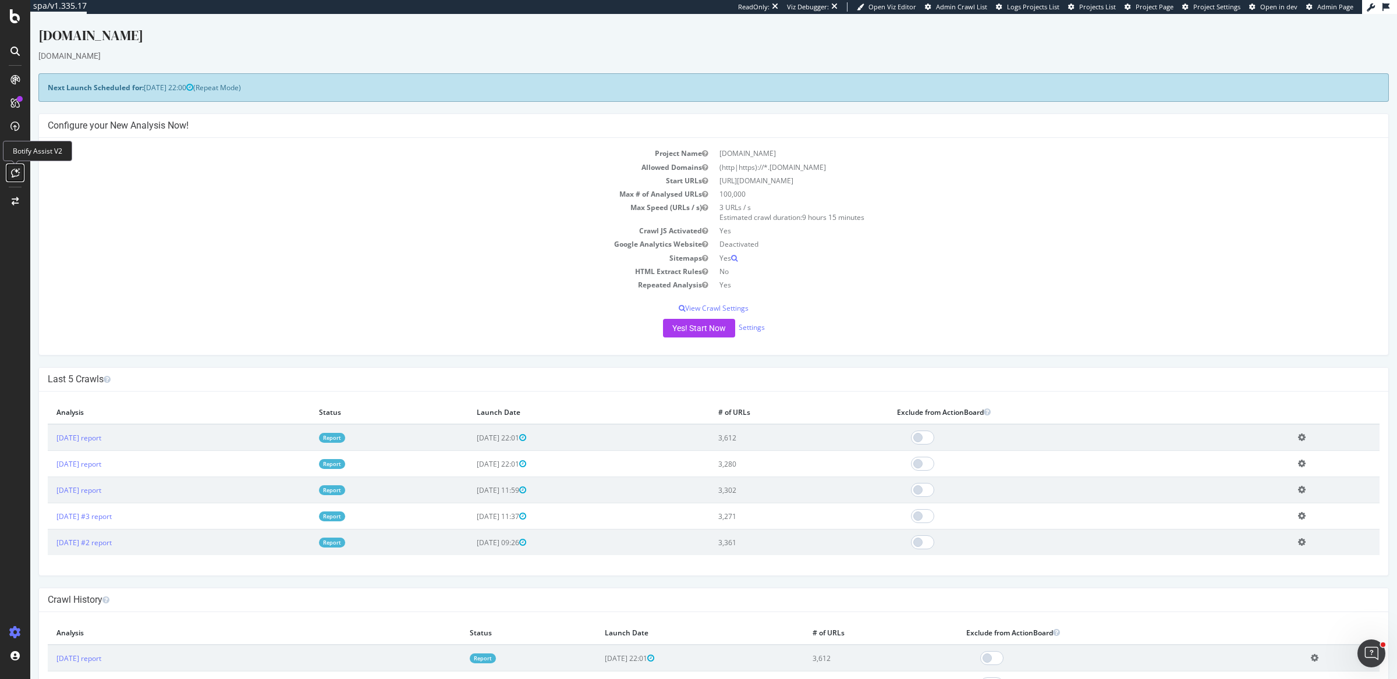
click at [15, 170] on icon at bounding box center [15, 172] width 9 height 9
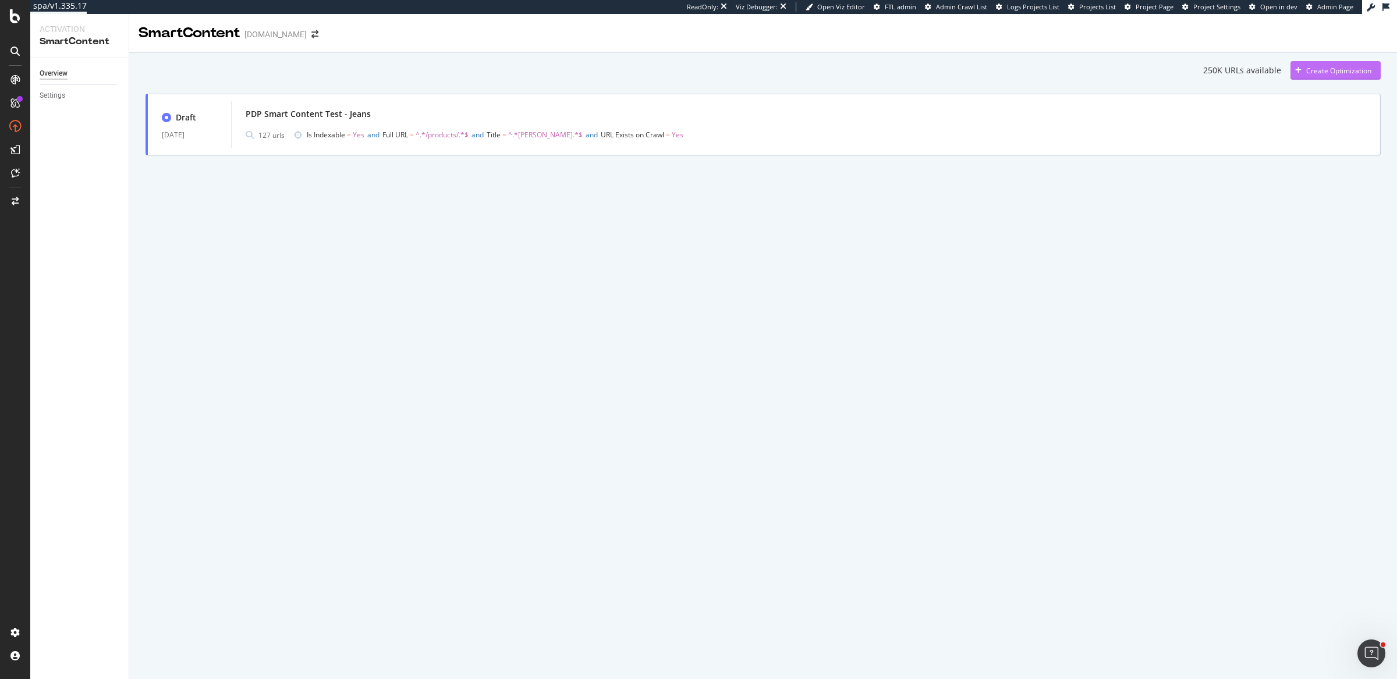
click at [1325, 70] on div "Create Optimization" at bounding box center [1339, 71] width 65 height 10
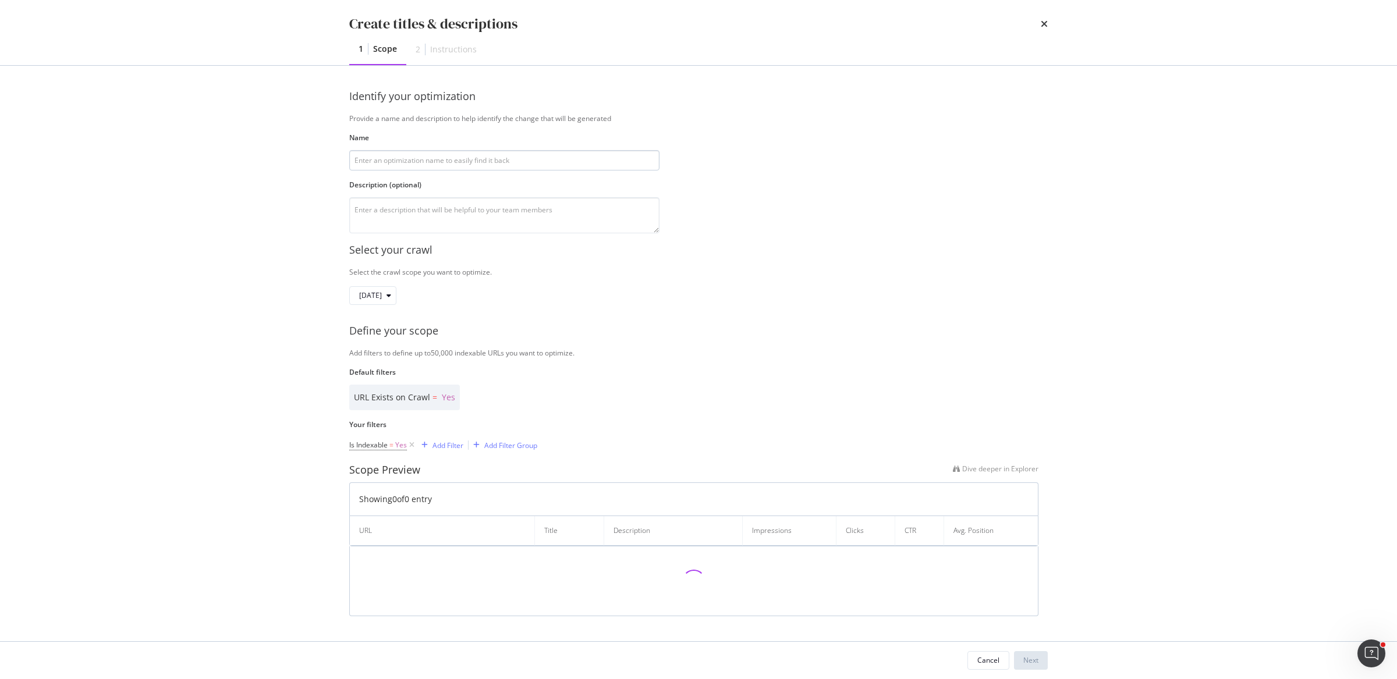
click at [523, 167] on input "modal" at bounding box center [504, 160] width 310 height 20
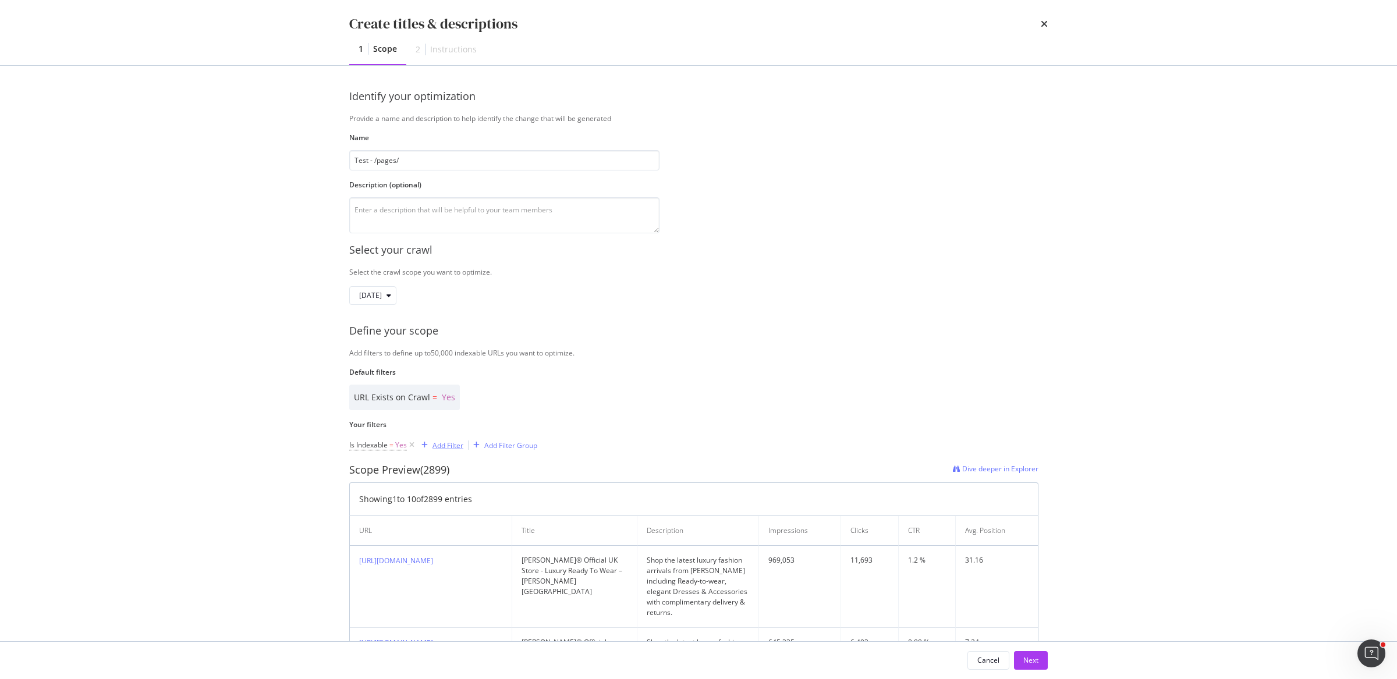
type input "Test - /pages/"
click at [437, 443] on div "Add Filter" at bounding box center [448, 446] width 31 height 10
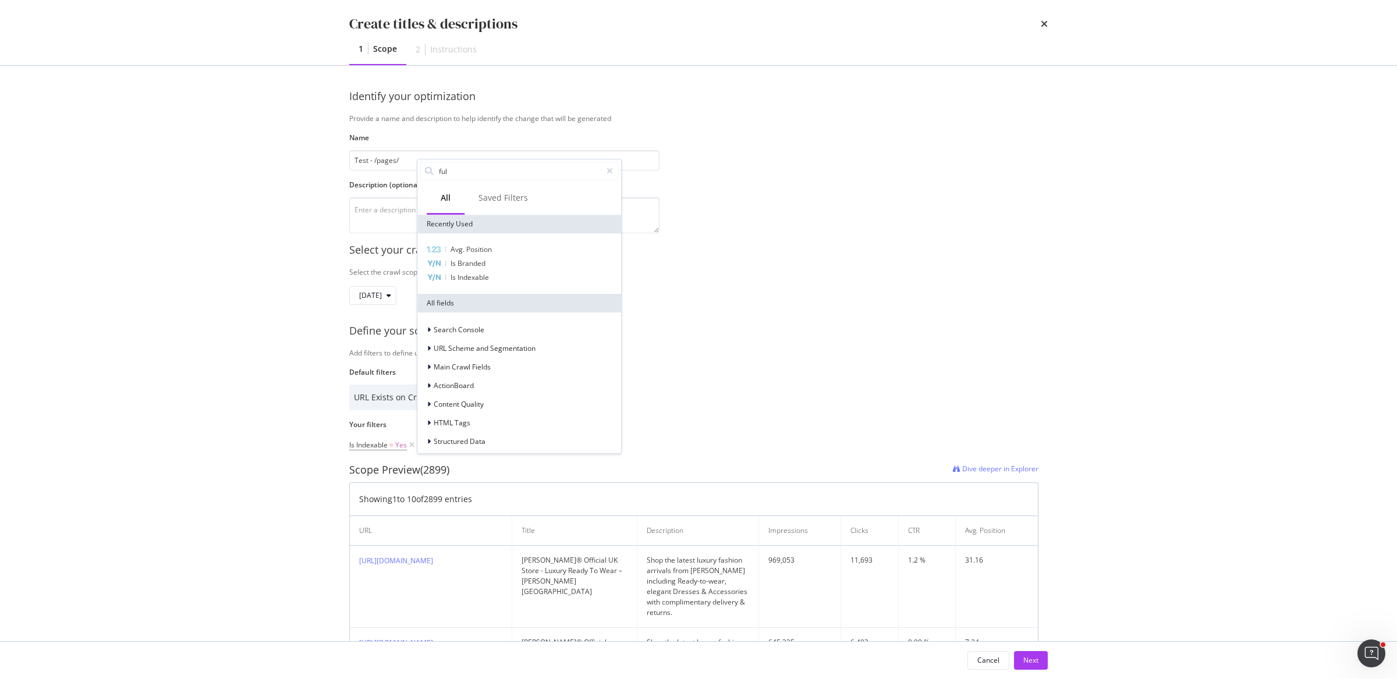
type input "full"
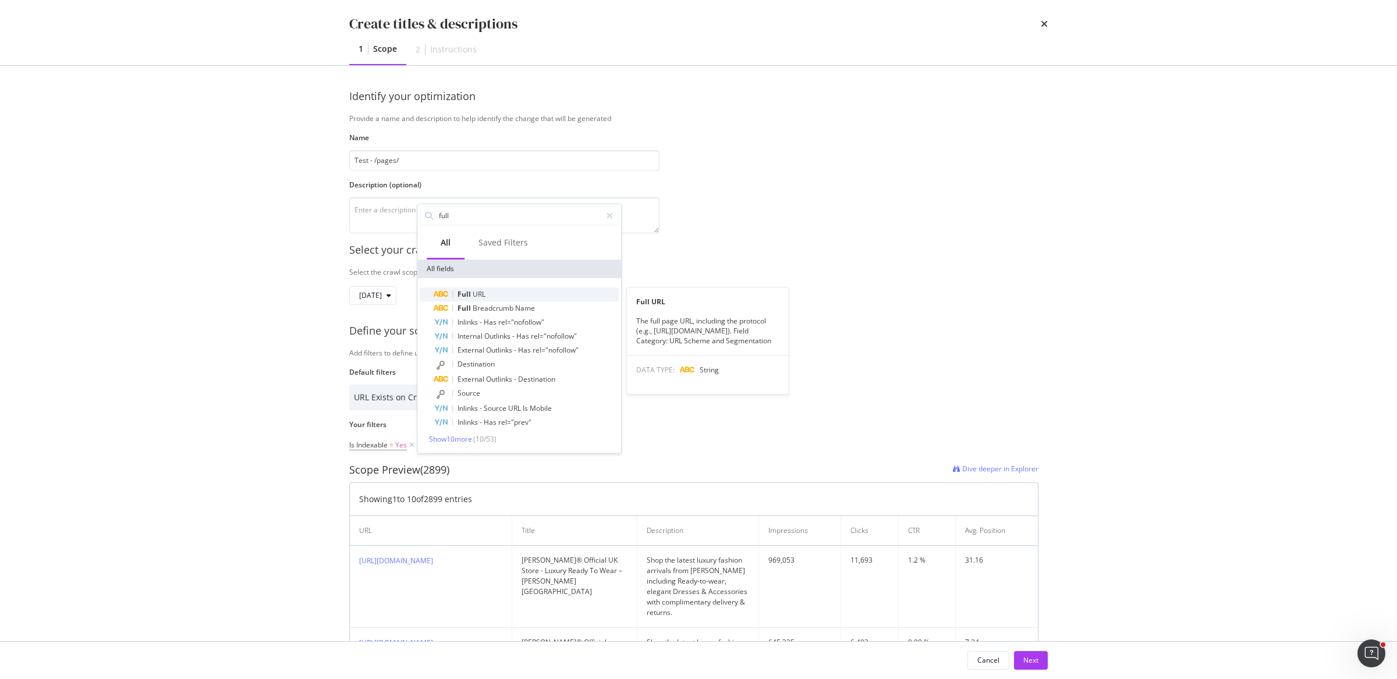
click at [474, 295] on span "URL" at bounding box center [479, 294] width 13 height 10
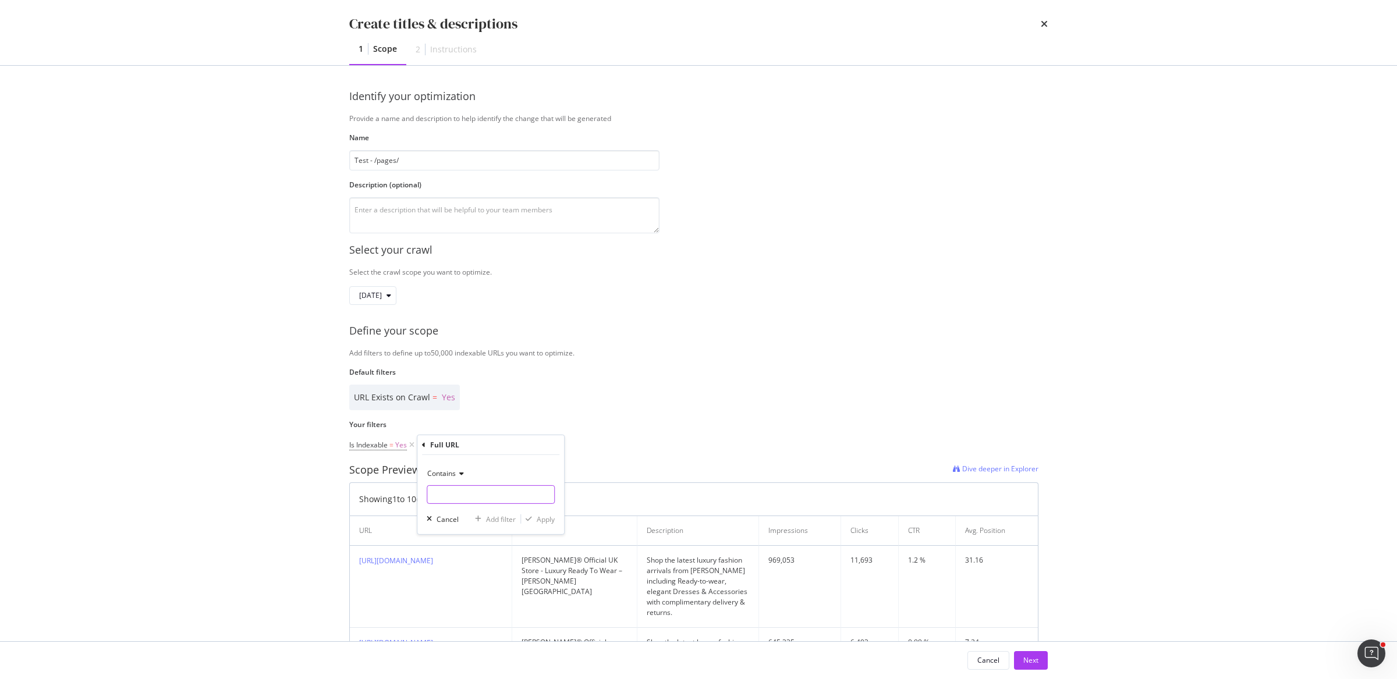
click at [451, 502] on input "Name" at bounding box center [490, 495] width 127 height 19
type input "/pages"
click at [541, 519] on div "Apply" at bounding box center [546, 519] width 18 height 10
click at [1033, 656] on div "Next" at bounding box center [1031, 661] width 15 height 10
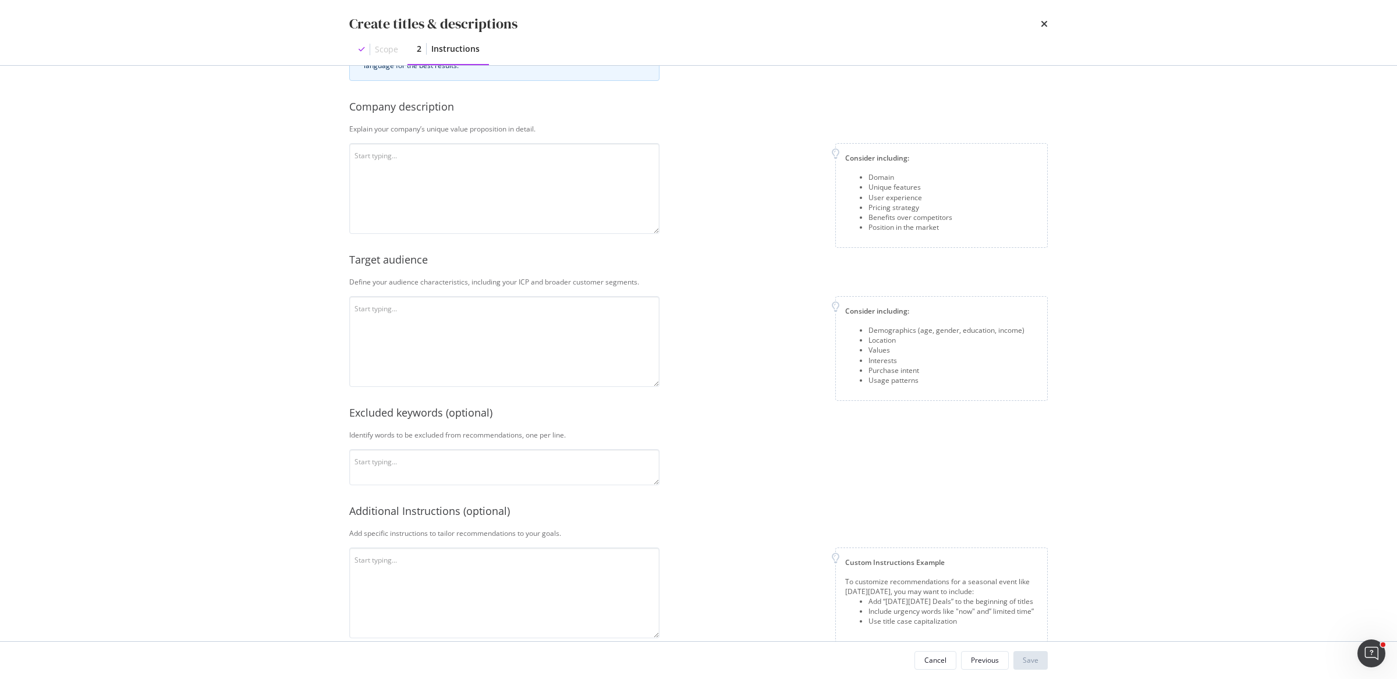
scroll to position [93, 0]
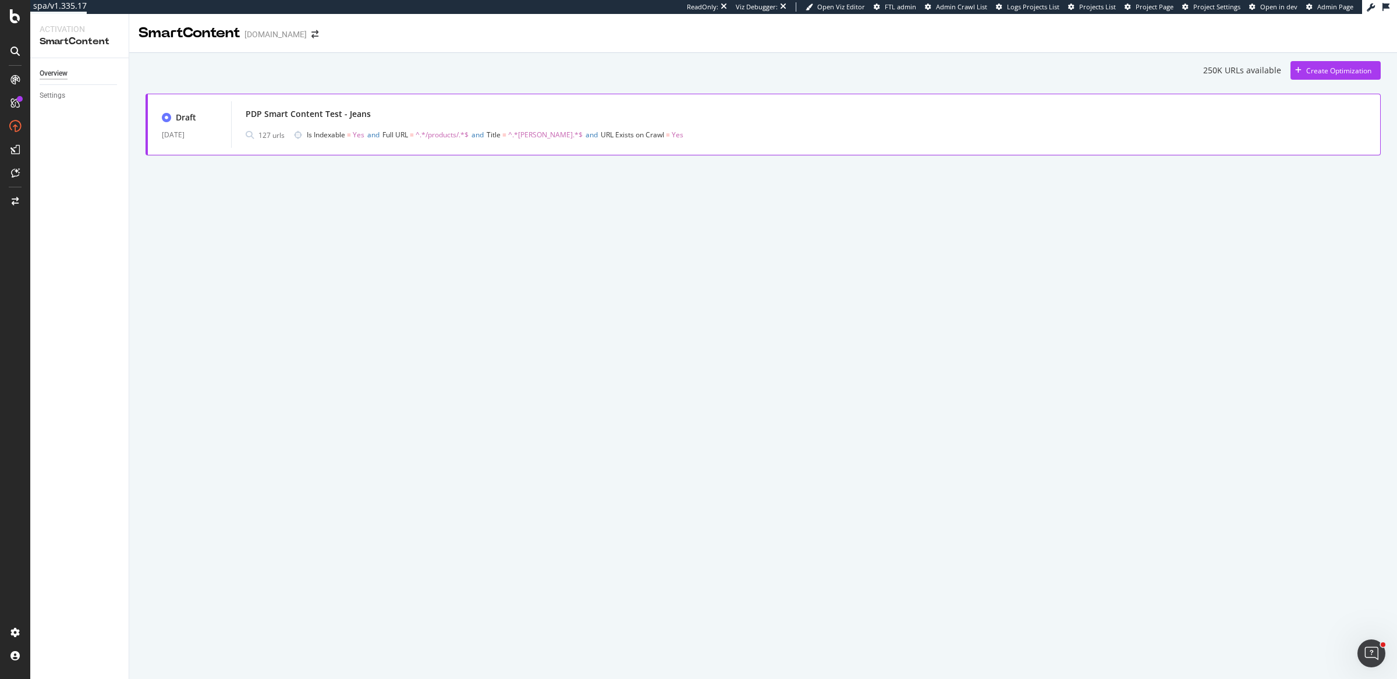
click at [615, 124] on div "PDP Smart Content Test - Jeans 127 urls Is Indexable = Yes and Full URL = ^.*/p…" at bounding box center [806, 124] width 1121 height 37
